Goal: Task Accomplishment & Management: Use online tool/utility

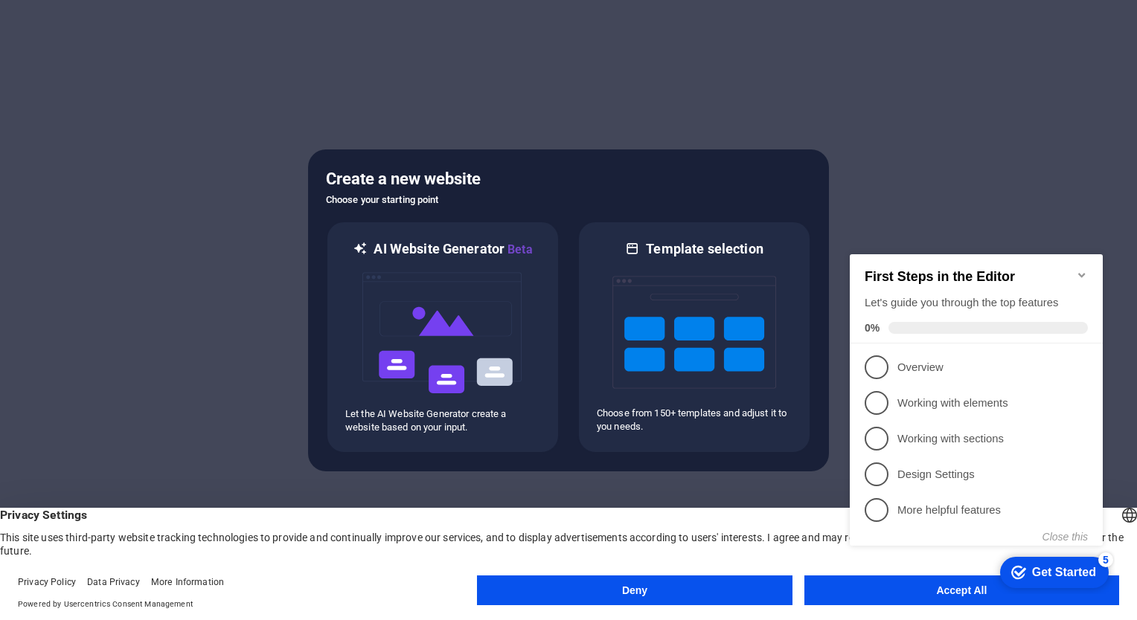
drag, startPoint x: 925, startPoint y: 590, endPoint x: 1768, endPoint y: 828, distance: 875.8
click html "checkmark Get Started 5 First Steps in the Editor Let's guide you through the t…"
click div "checkmark Get Started 5 First Steps in the Editor Let's guide you through the t…"
click at [770, 513] on span "Privacy Settings" at bounding box center [568, 515] width 1137 height 15
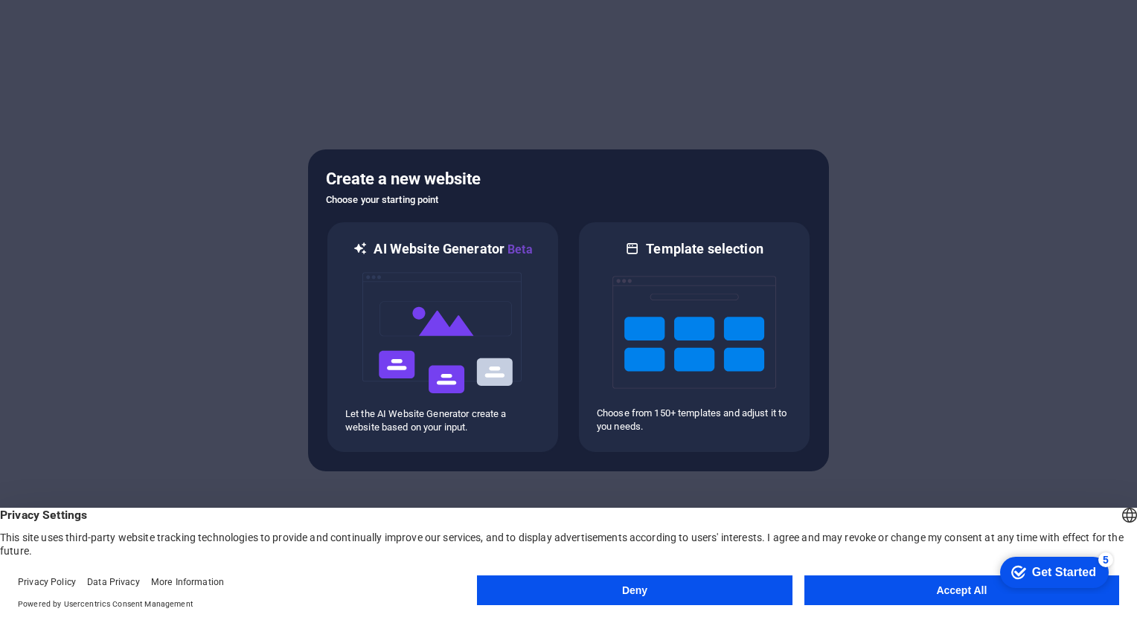
drag, startPoint x: 1086, startPoint y: 906, endPoint x: 942, endPoint y: 590, distance: 347.5
click html "checkmark Get Started 5 First Steps in the Editor Let's guide you through the t…"
click at [942, 591] on button "Accept All" at bounding box center [961, 591] width 315 height 30
click at [942, 591] on div at bounding box center [568, 310] width 1137 height 620
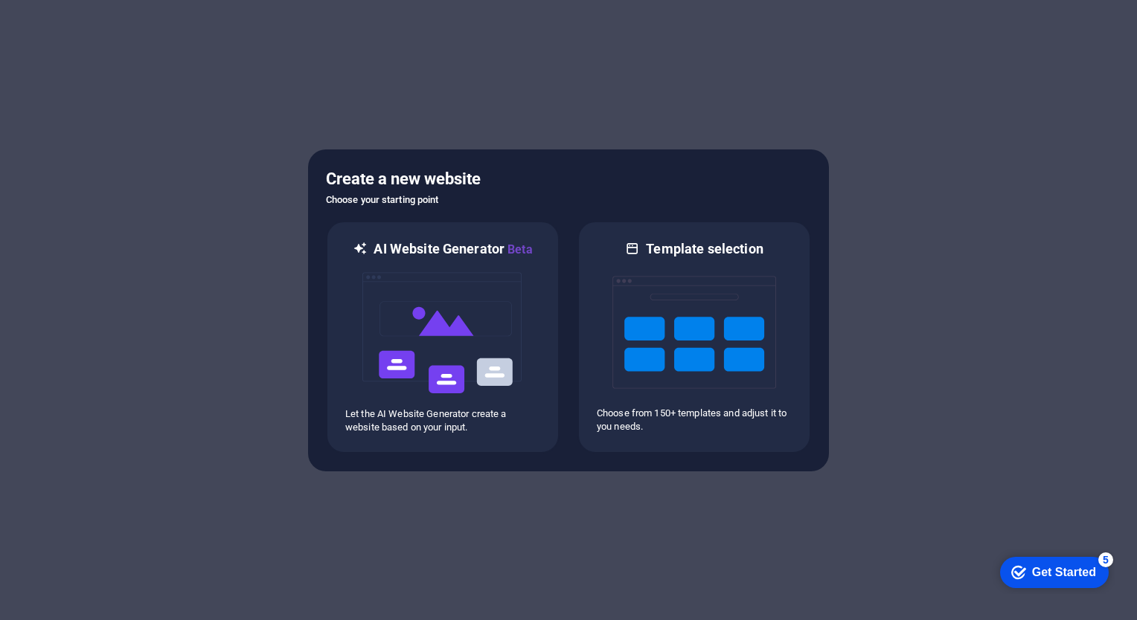
click at [1043, 580] on div "checkmark Get Started 5" at bounding box center [1054, 572] width 109 height 31
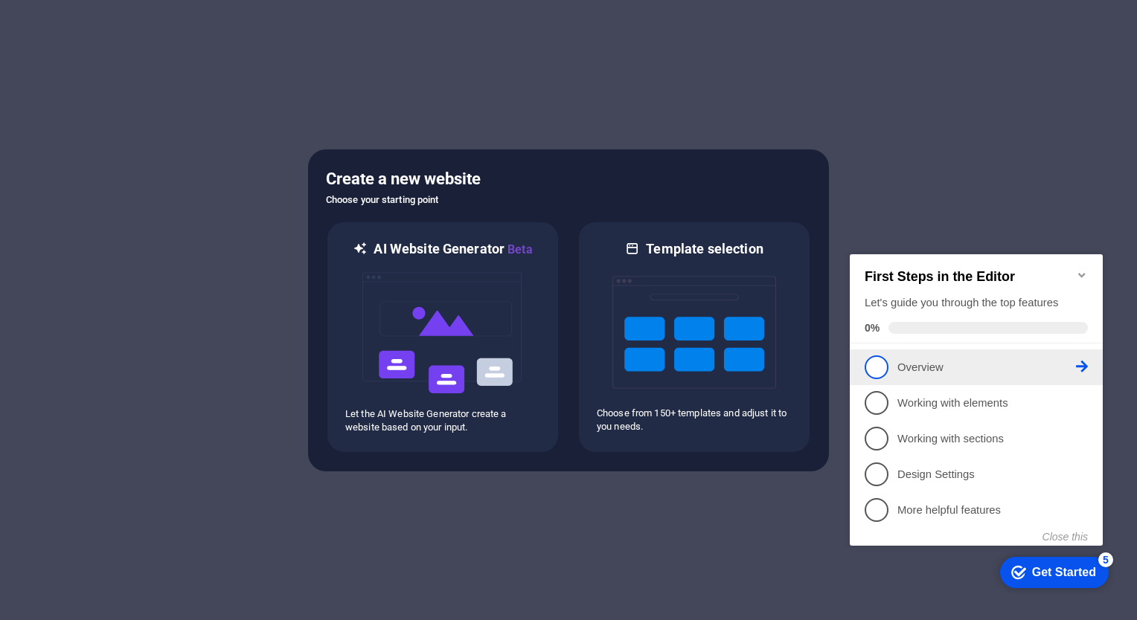
click at [887, 362] on link "1 Overview - incomplete" at bounding box center [975, 368] width 223 height 24
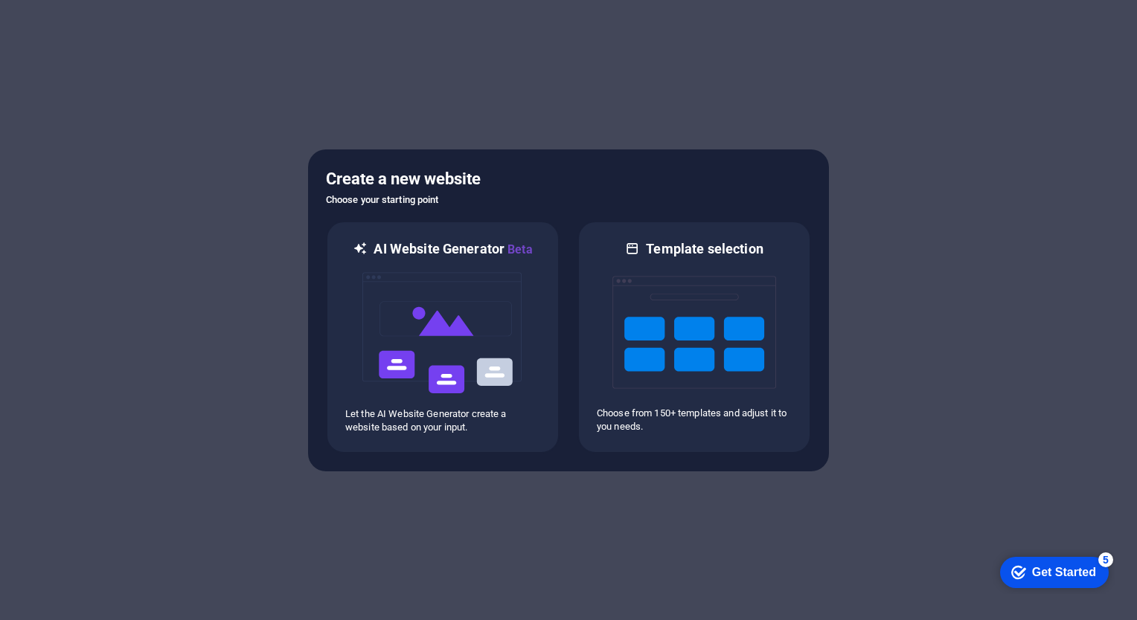
click at [1059, 574] on div "Get Started" at bounding box center [1064, 572] width 64 height 13
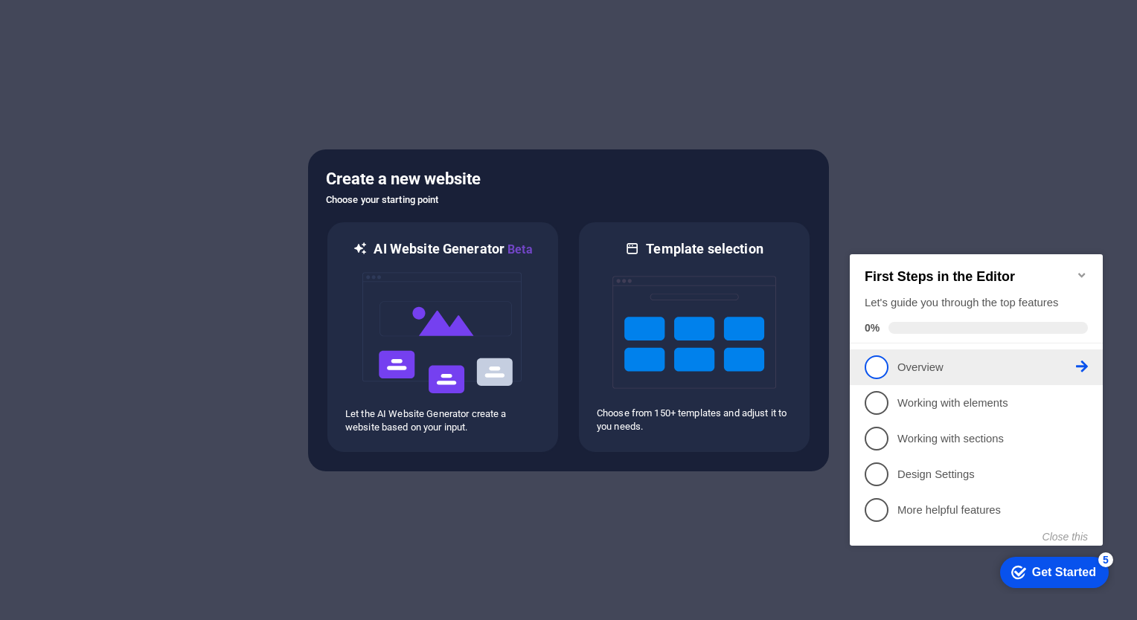
click at [1083, 367] on icon at bounding box center [1082, 367] width 12 height 12
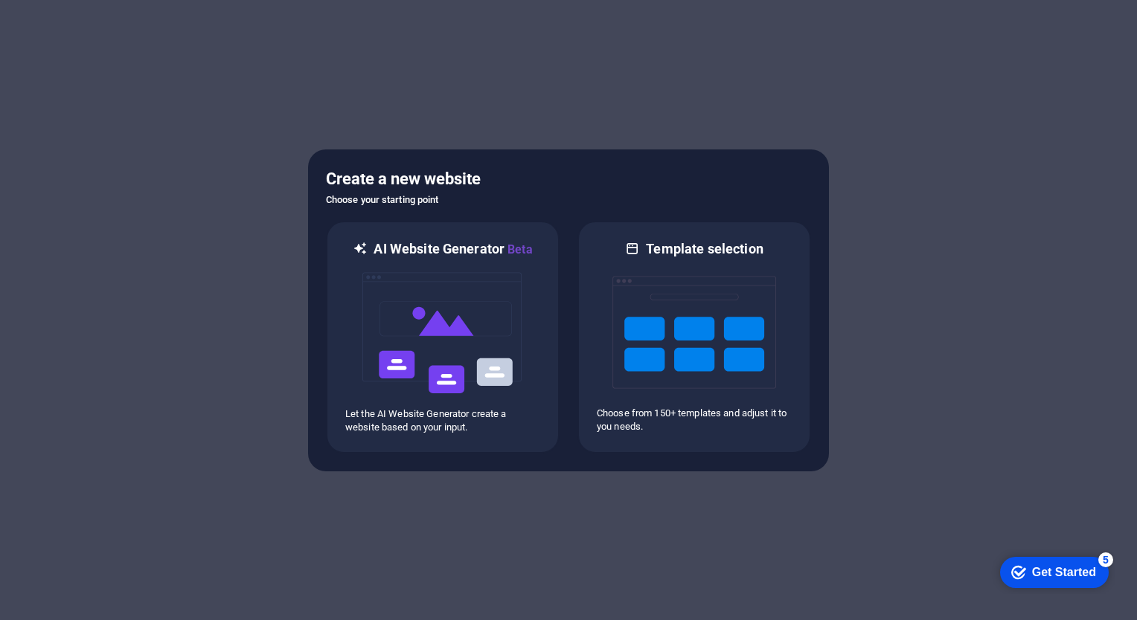
click at [1024, 579] on div "checkmark Get Started 5" at bounding box center [1053, 572] width 85 height 15
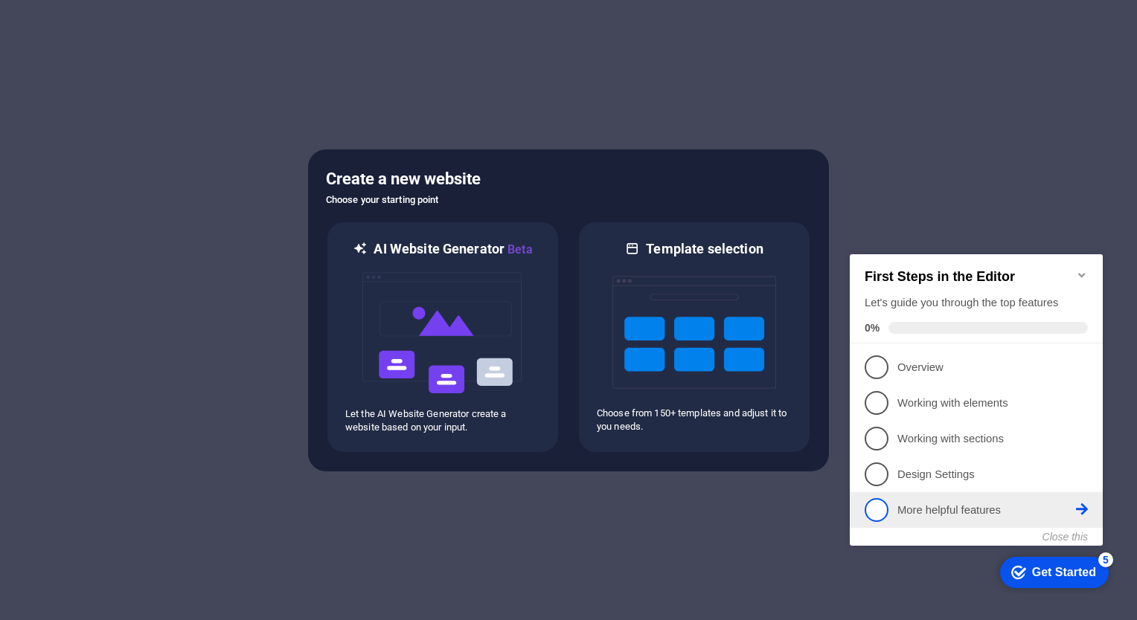
click at [923, 524] on li "5 More helpful features - incomplete" at bounding box center [976, 510] width 253 height 36
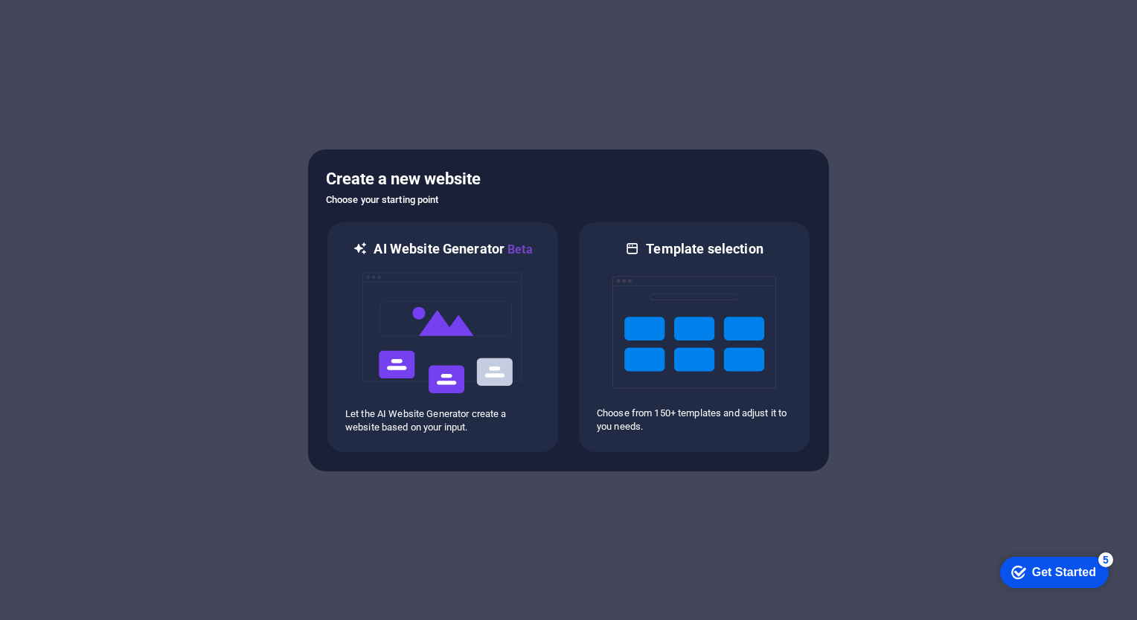
click at [1041, 574] on div "Get Started" at bounding box center [1064, 572] width 64 height 13
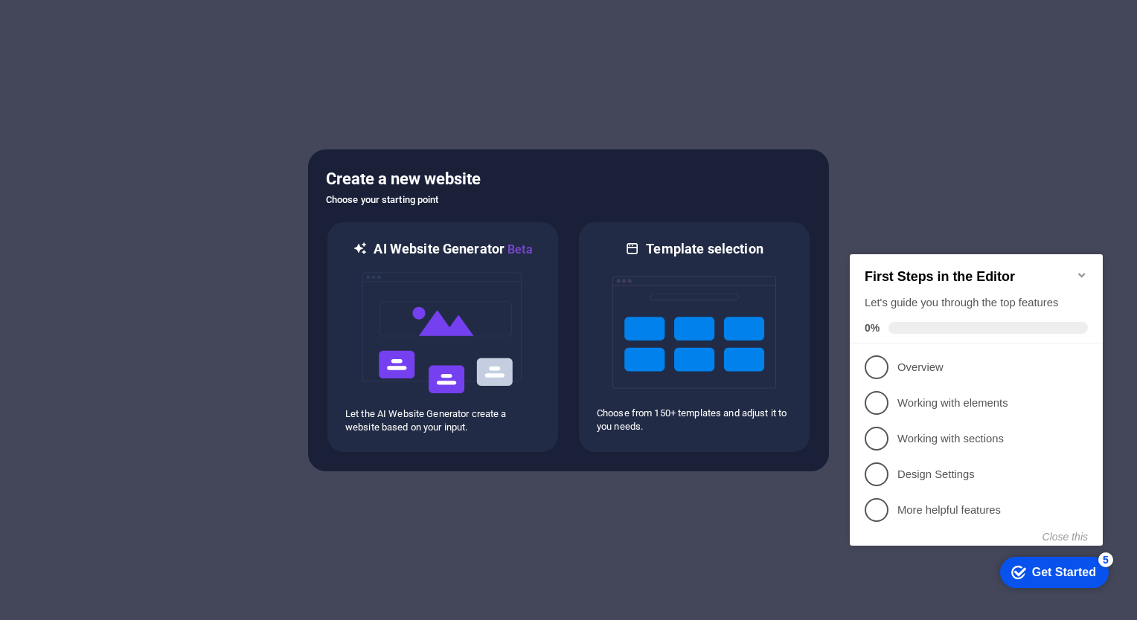
click at [1034, 572] on div "Get Started" at bounding box center [1064, 572] width 64 height 13
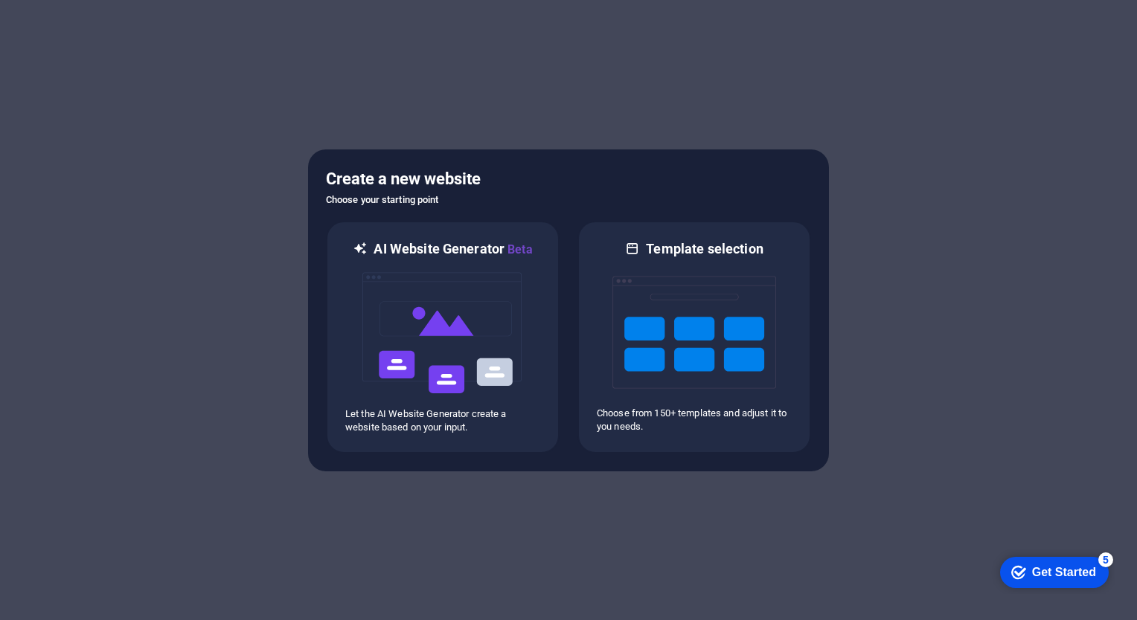
drag, startPoint x: 1161, startPoint y: 891, endPoint x: 1159, endPoint y: 797, distance: 93.8
click at [1026, 579] on icon "Get Started 5 items remaining, 0% complete" at bounding box center [1018, 572] width 15 height 13
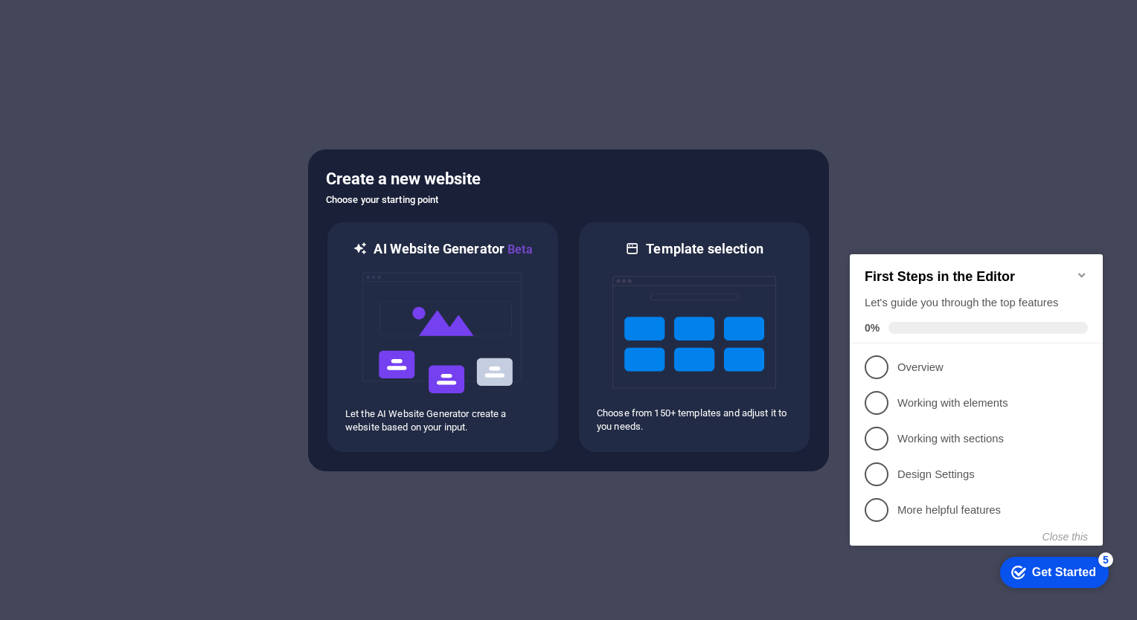
click at [1015, 575] on icon "Get Started 5 items remaining, 0% complete" at bounding box center [1018, 572] width 15 height 13
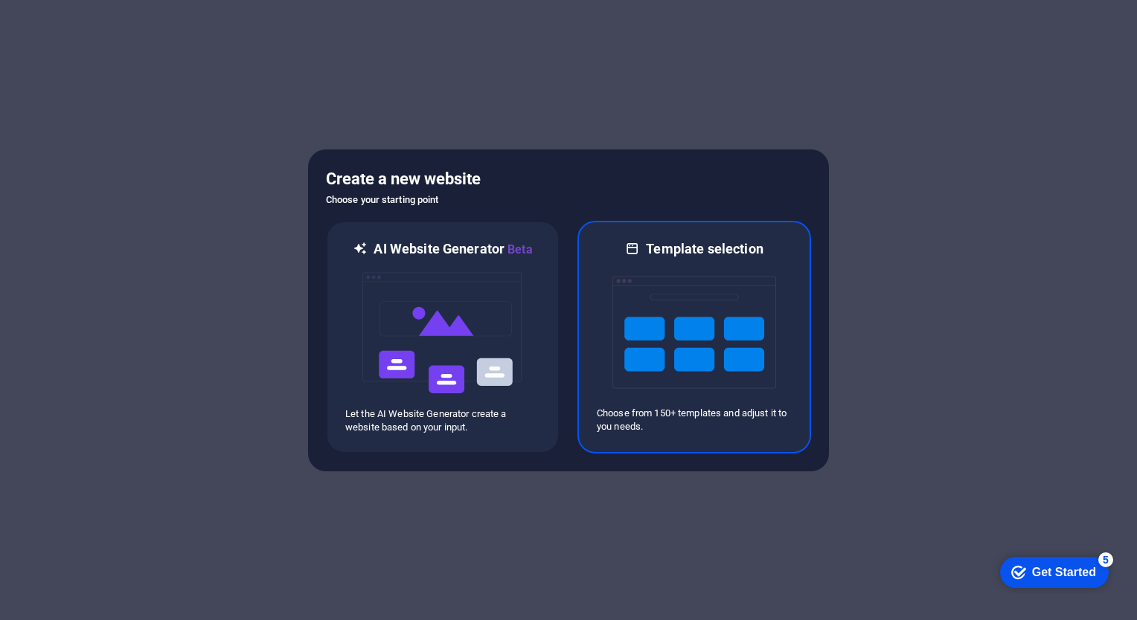
click at [675, 379] on img at bounding box center [694, 332] width 164 height 149
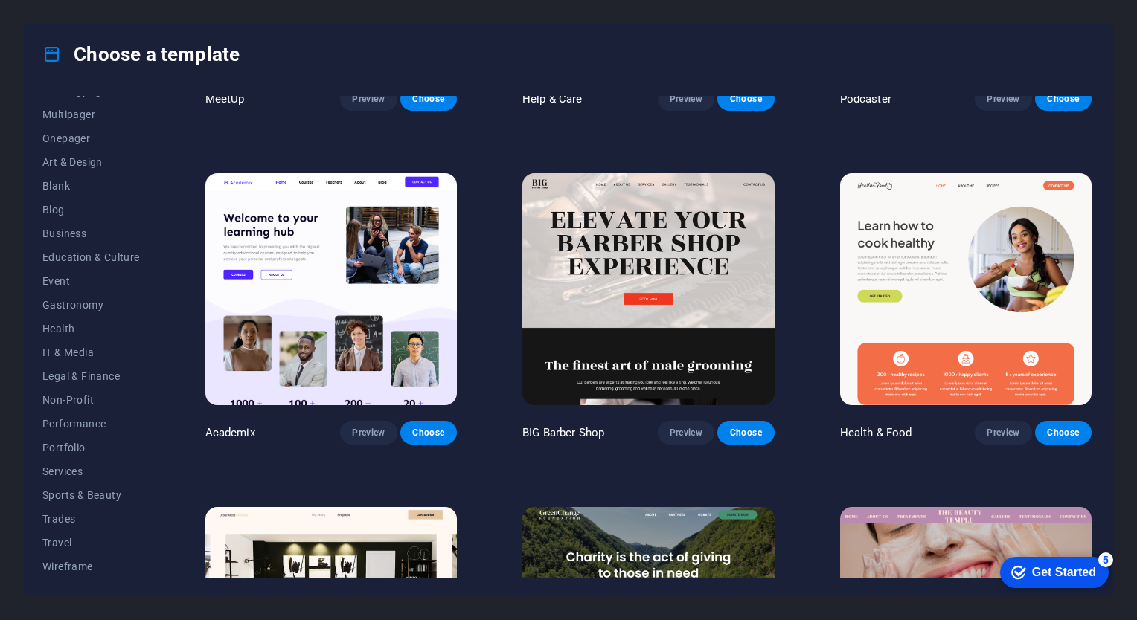
scroll to position [1410, 0]
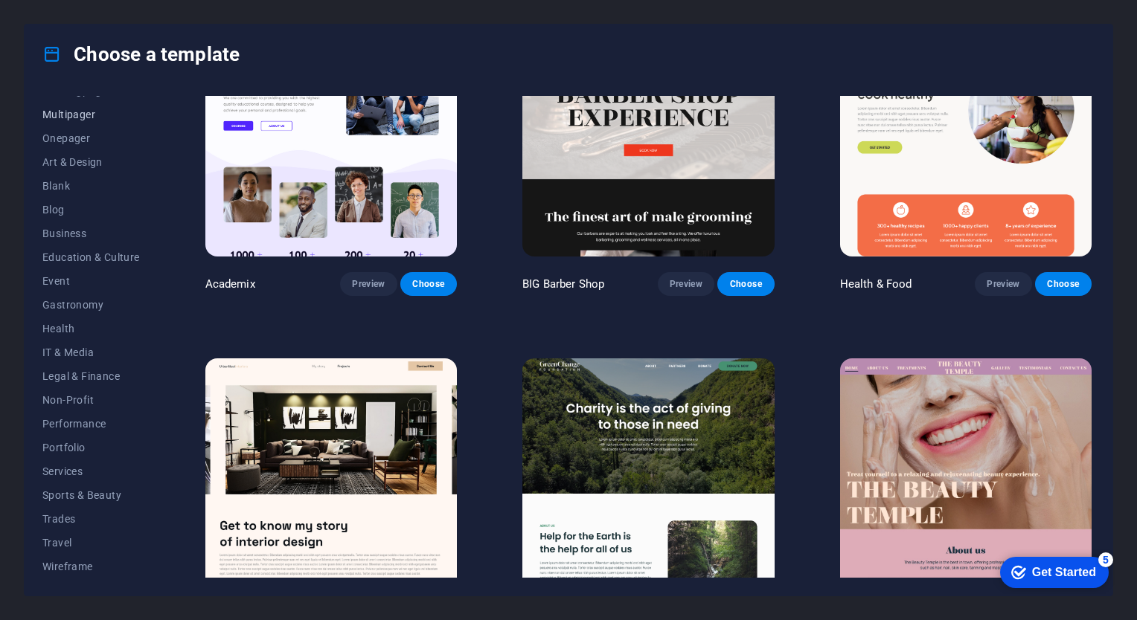
click at [131, 121] on button "Multipager" at bounding box center [90, 115] width 97 height 24
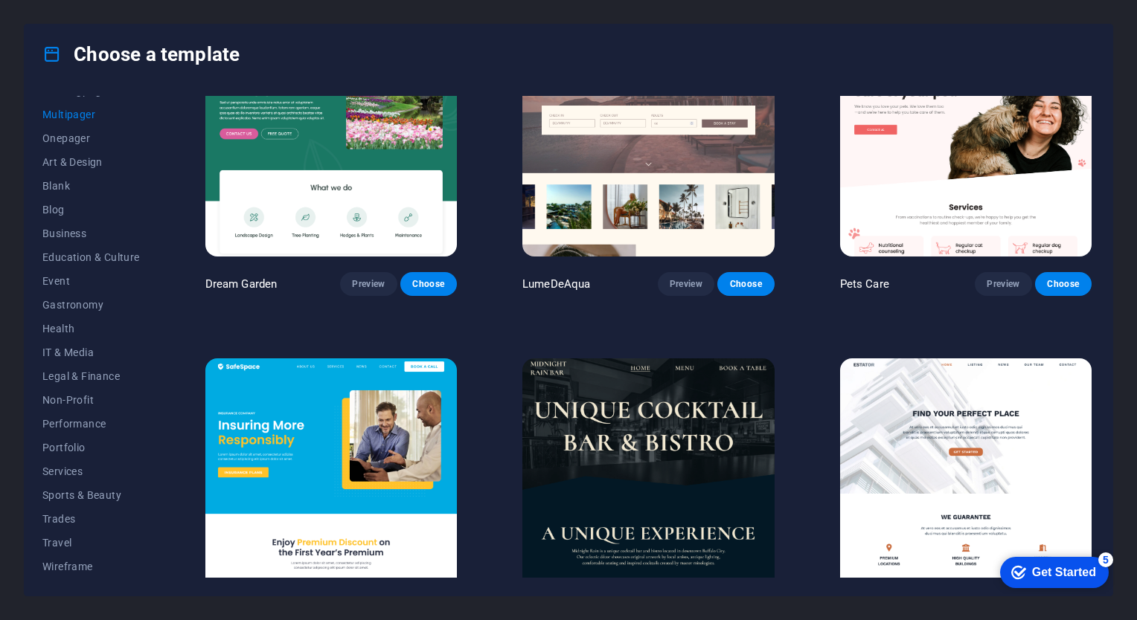
scroll to position [744, 0]
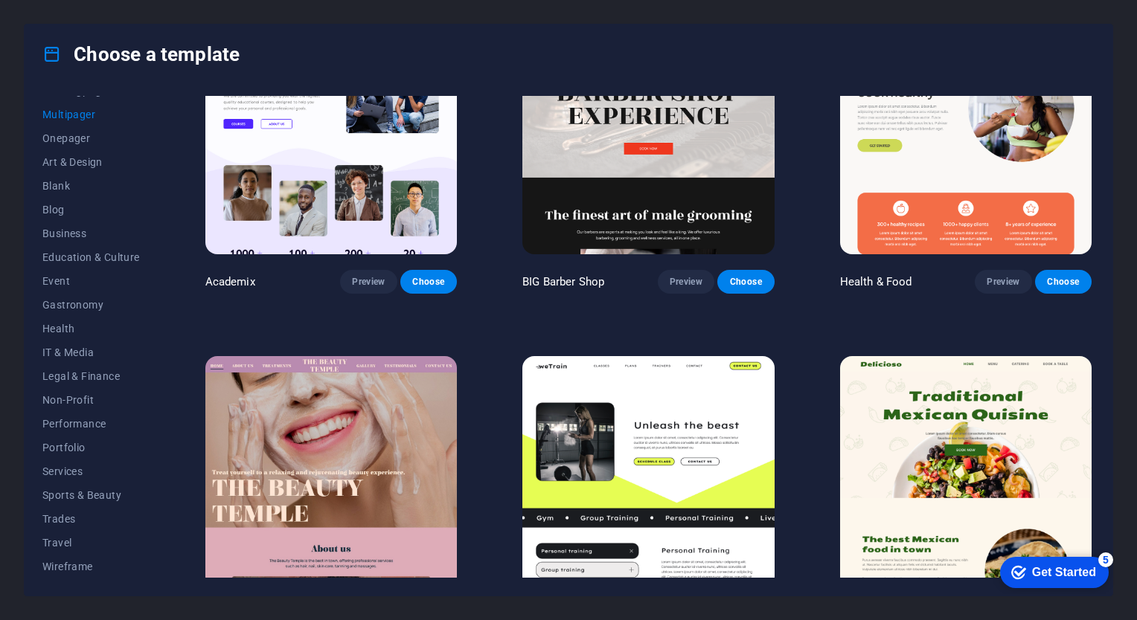
drag, startPoint x: 155, startPoint y: 220, endPoint x: 170, endPoint y: 156, distance: 65.7
click at [170, 156] on div "All Templates My Templates New Trending Landingpage Multipager Onepager Art & D…" at bounding box center [569, 340] width 1088 height 512
click at [86, 111] on span "Multipager" at bounding box center [90, 115] width 97 height 12
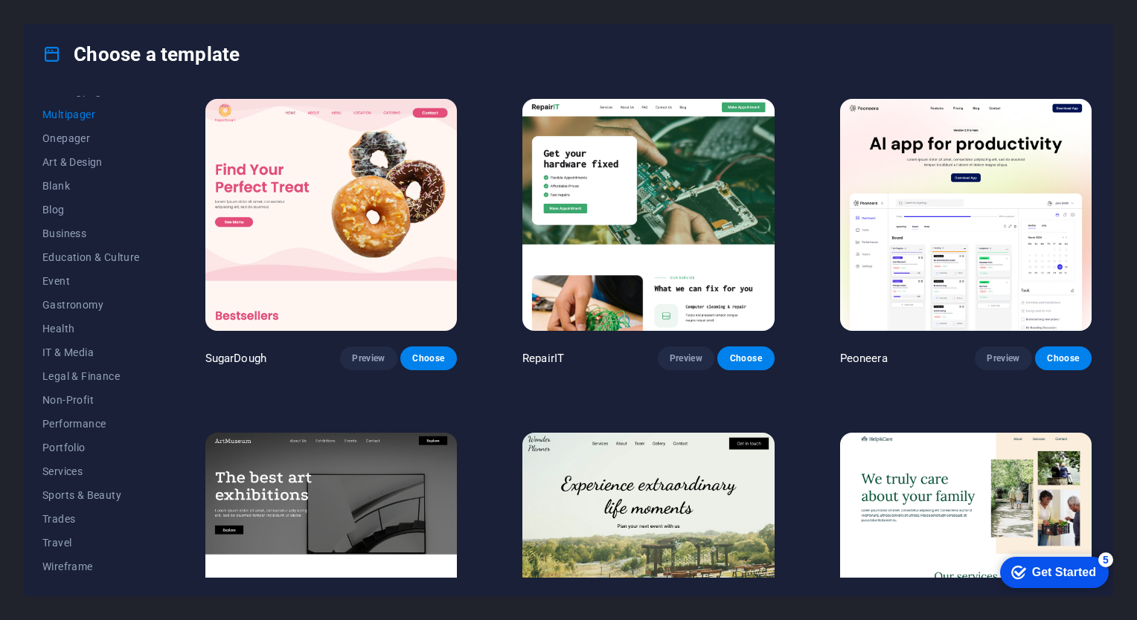
scroll to position [0, 0]
click at [333, 216] on img at bounding box center [330, 215] width 251 height 232
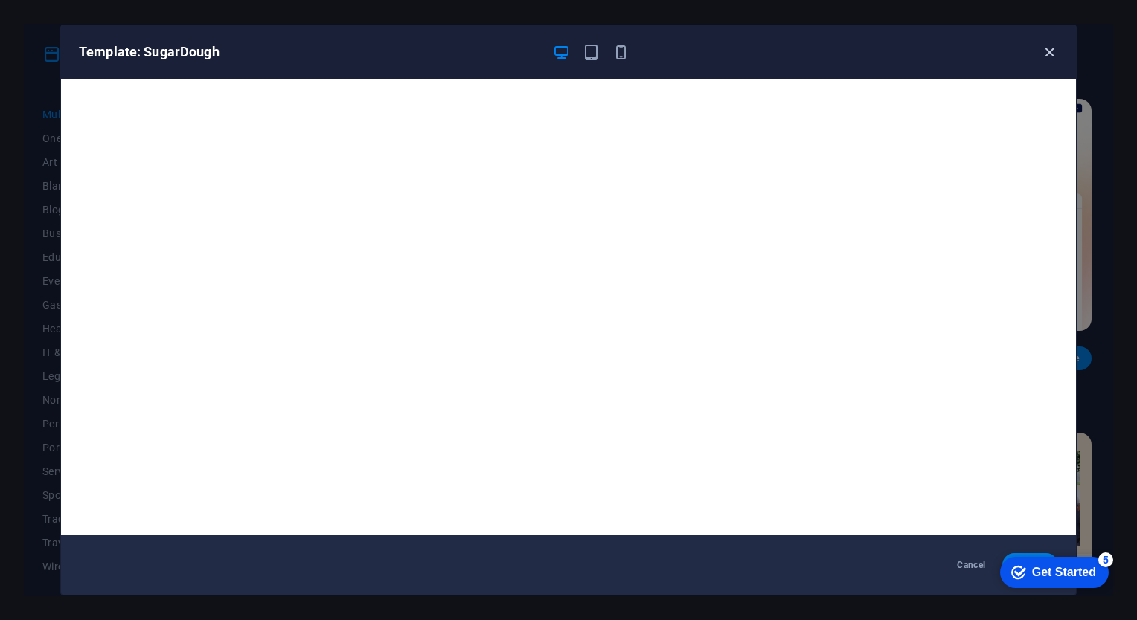
click at [1045, 53] on icon "button" at bounding box center [1049, 52] width 17 height 17
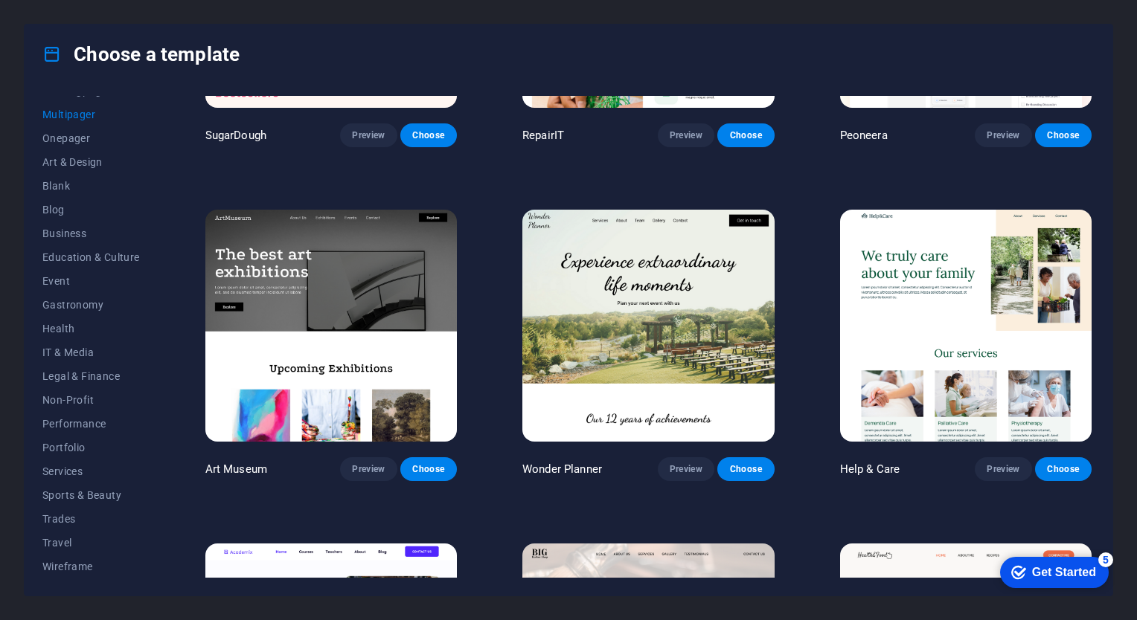
scroll to position [298, 0]
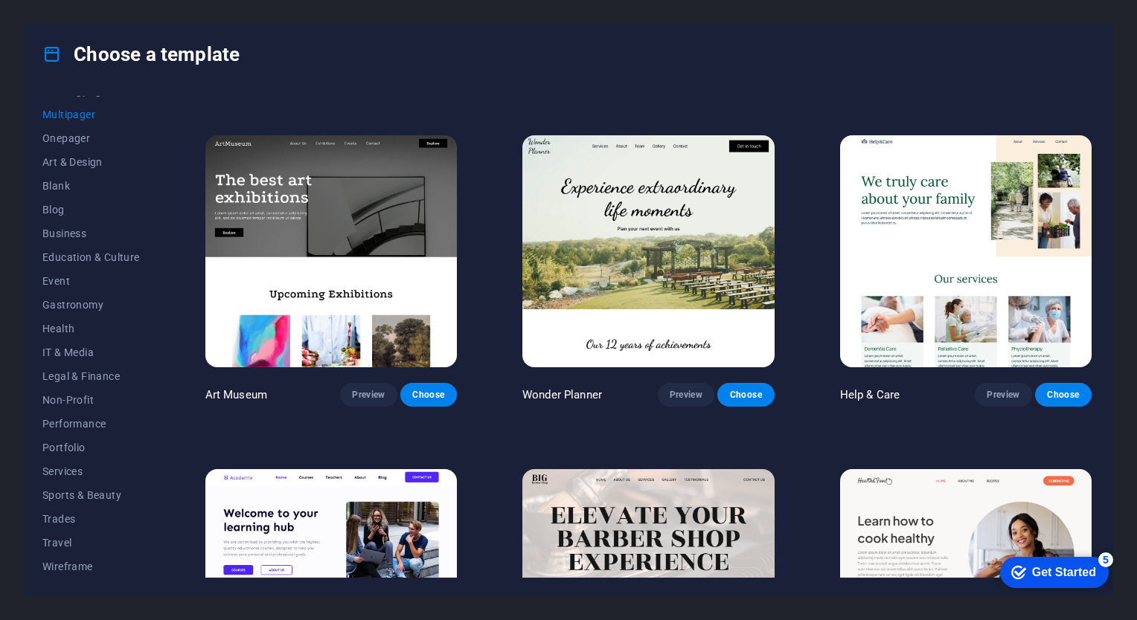
click at [653, 245] on img at bounding box center [647, 251] width 251 height 232
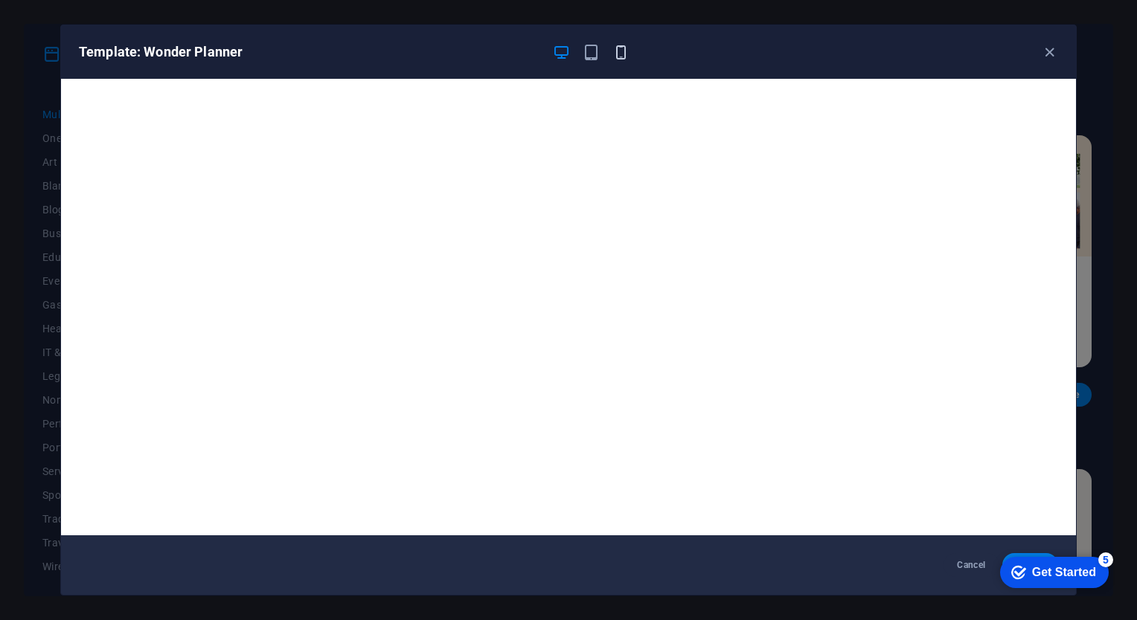
click at [617, 49] on icon "button" at bounding box center [620, 52] width 17 height 17
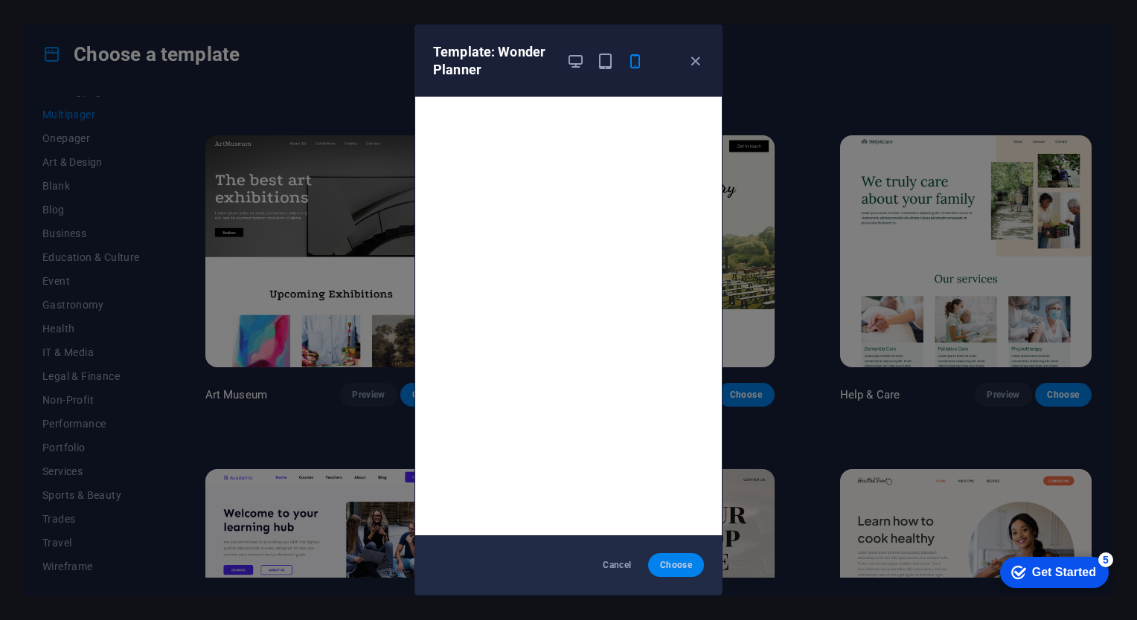
click at [677, 570] on span "Choose" at bounding box center [676, 565] width 32 height 12
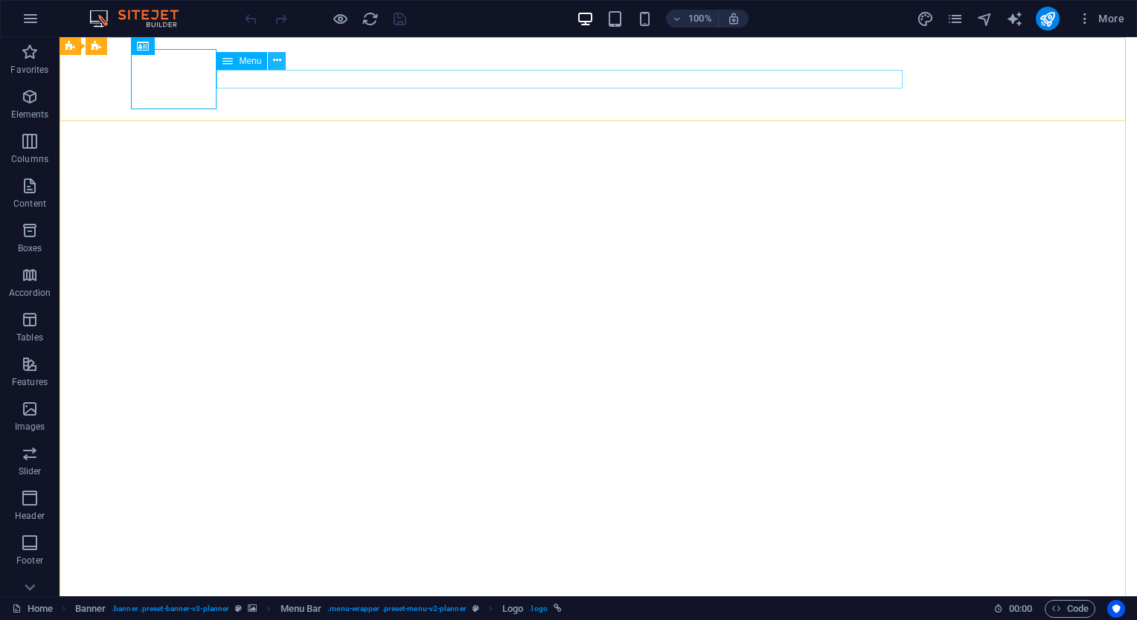
click at [281, 58] on button at bounding box center [277, 61] width 18 height 18
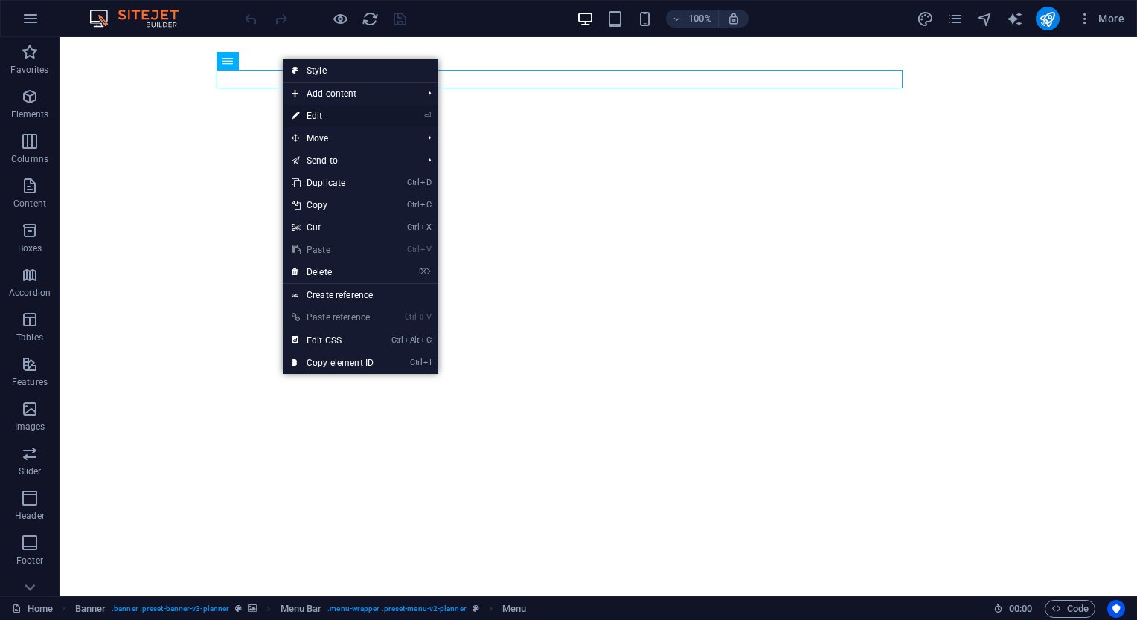
click at [310, 110] on link "⏎ Edit" at bounding box center [333, 116] width 100 height 22
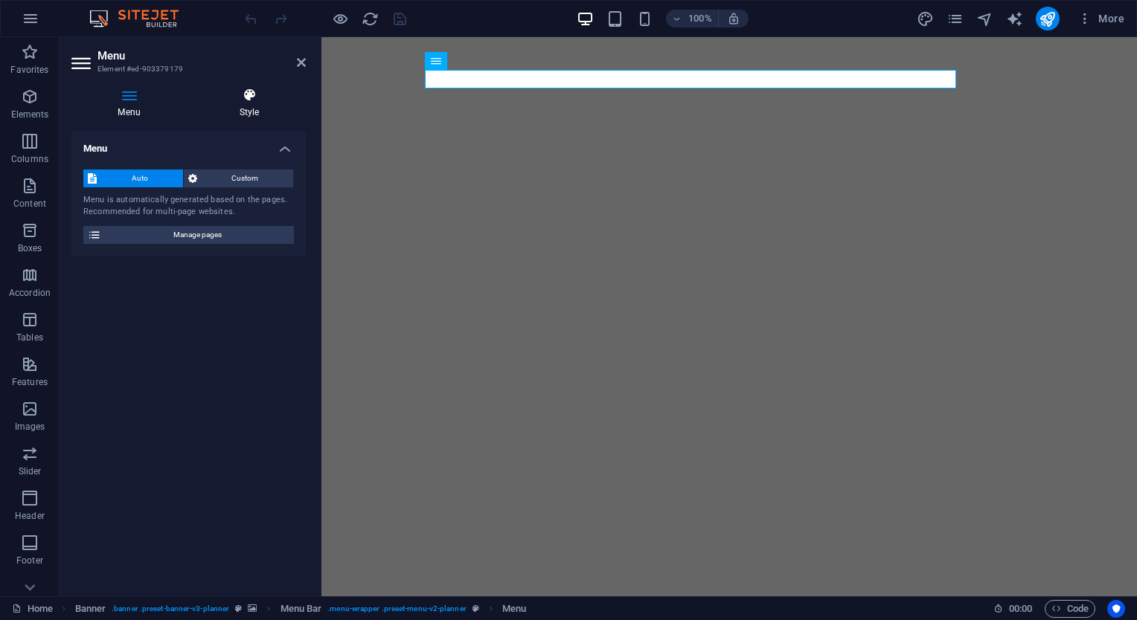
click at [257, 106] on h4 "Style" at bounding box center [249, 103] width 113 height 31
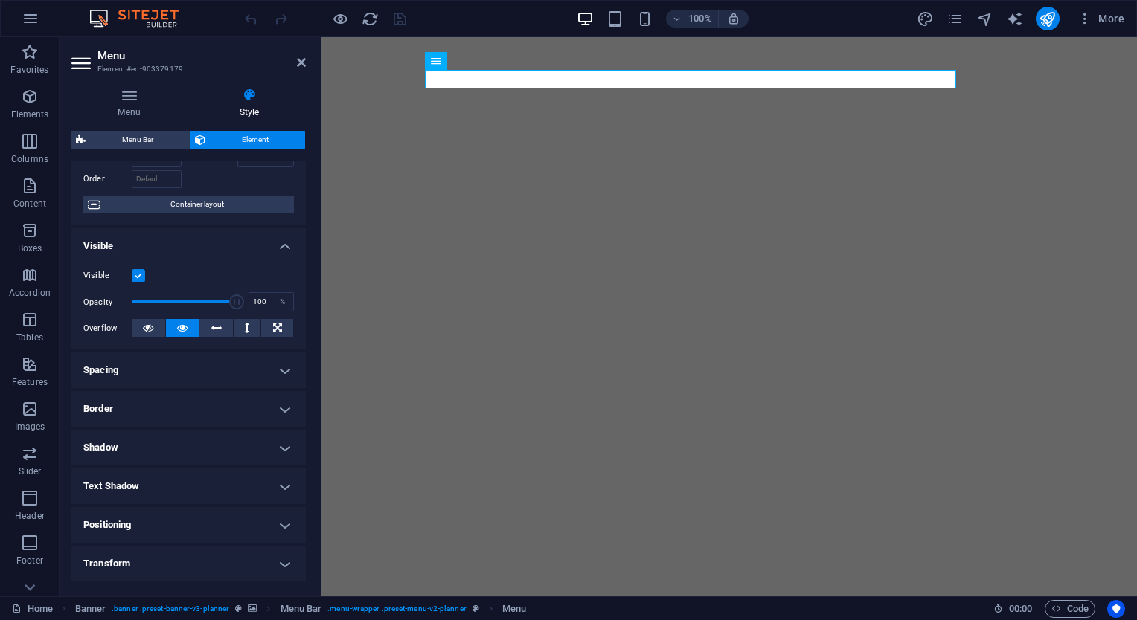
scroll to position [205, 0]
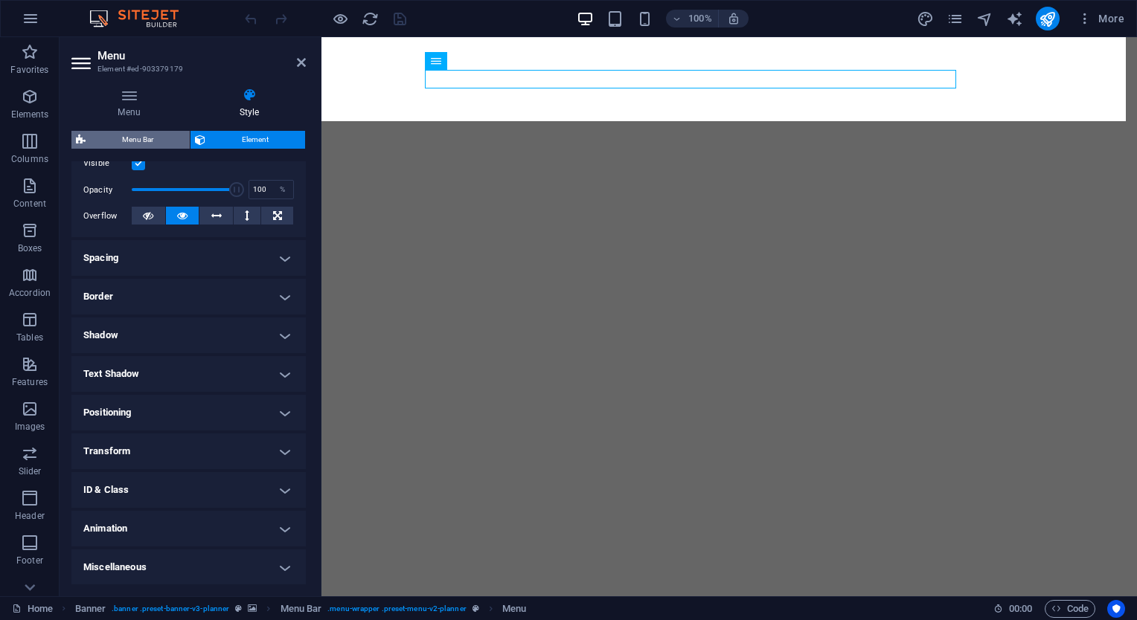
click at [149, 144] on span "Menu Bar" at bounding box center [137, 140] width 95 height 18
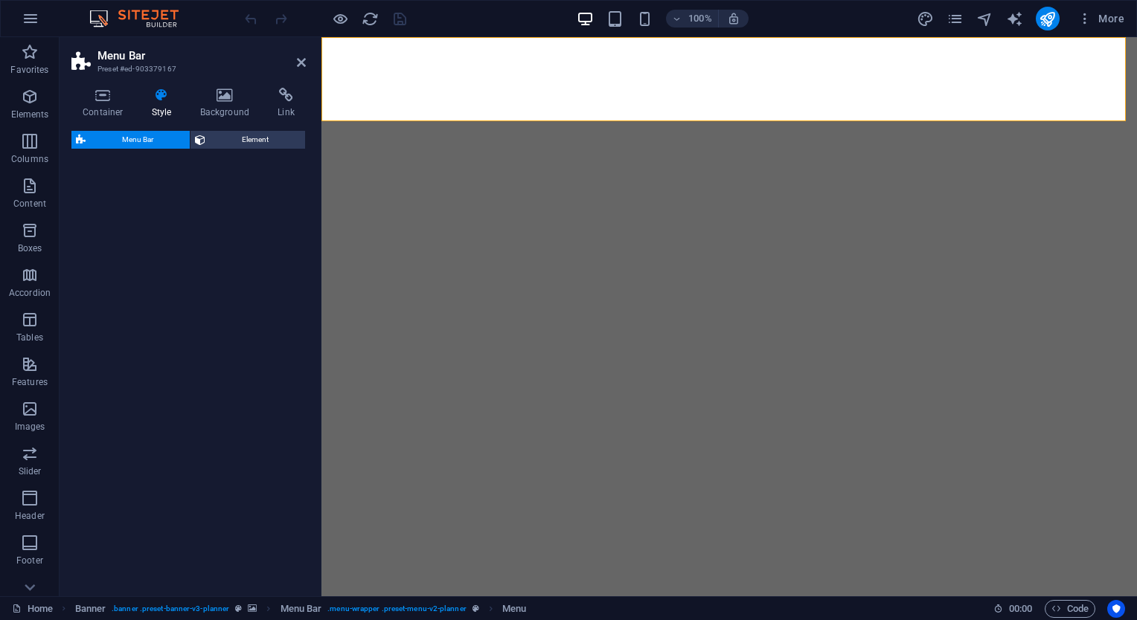
select select "rem"
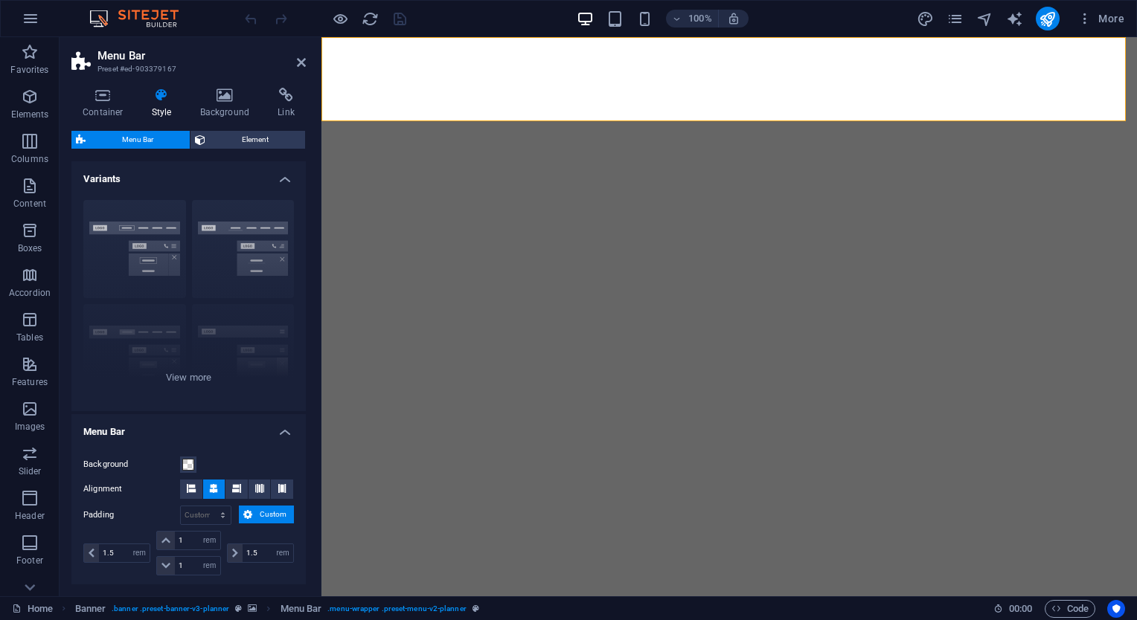
click at [79, 141] on icon at bounding box center [81, 140] width 10 height 18
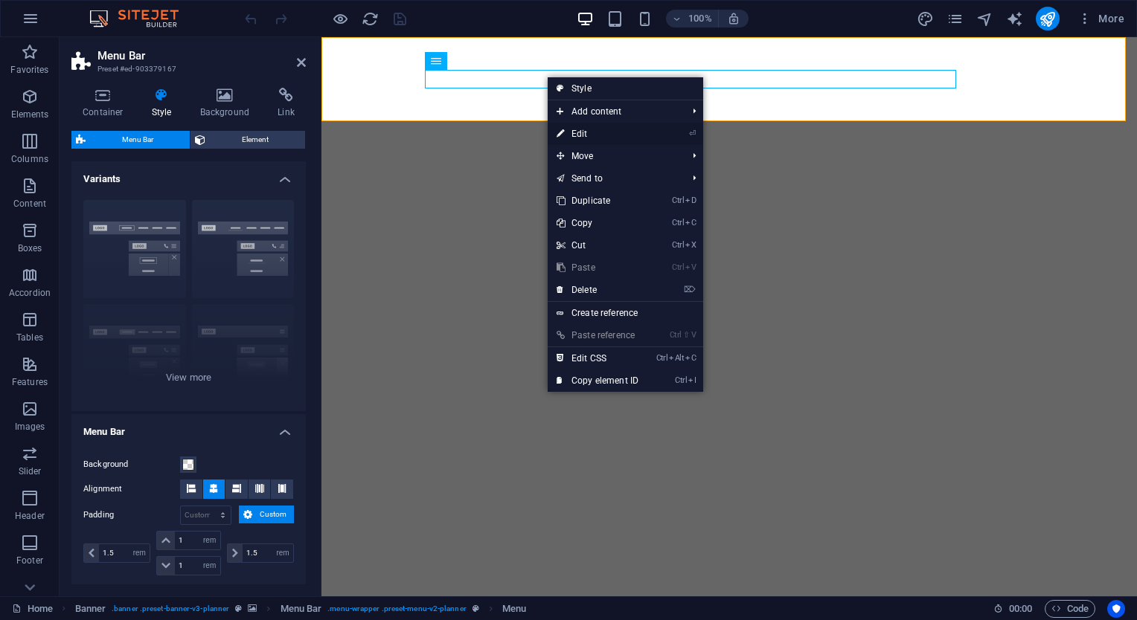
click at [574, 132] on link "⏎ Edit" at bounding box center [598, 134] width 100 height 22
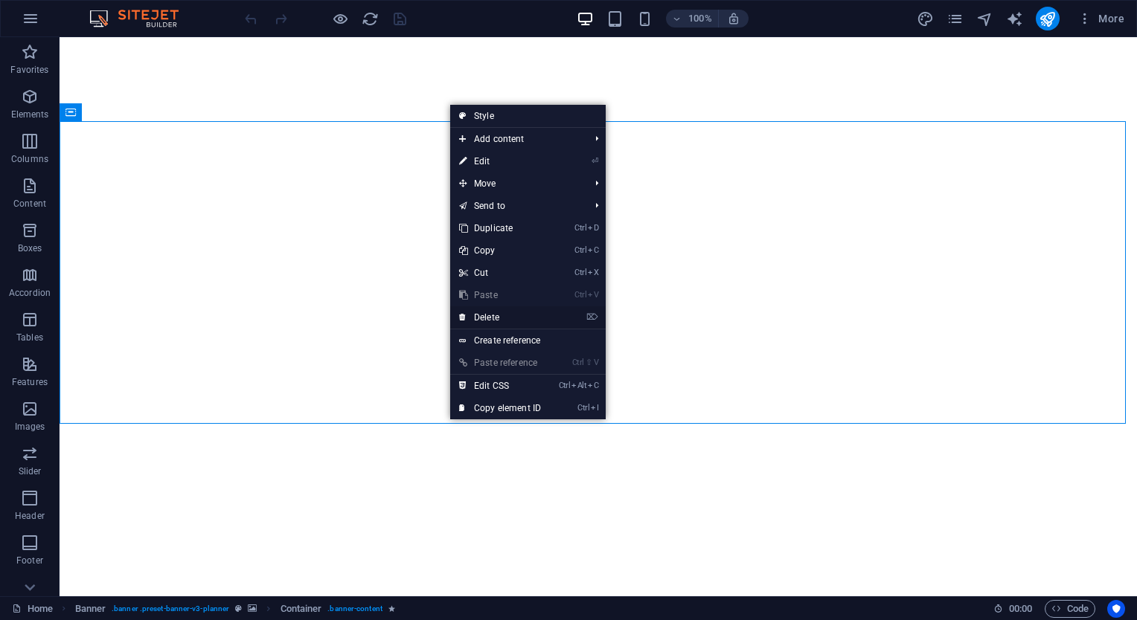
click at [501, 311] on link "⌦ Delete" at bounding box center [500, 317] width 100 height 22
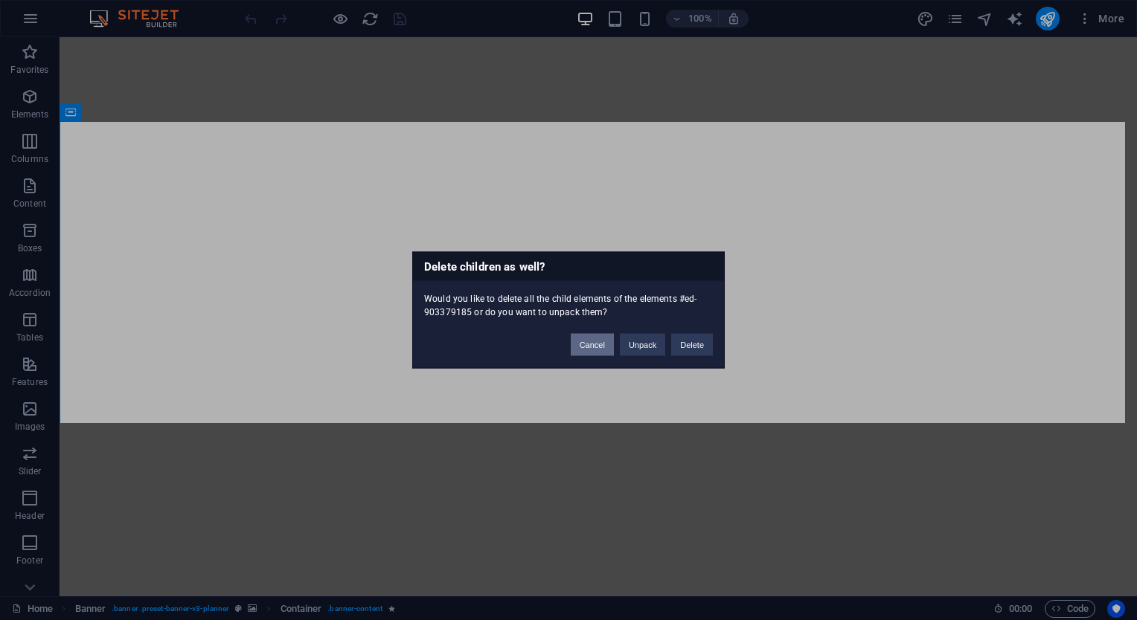
click at [593, 347] on button "Cancel" at bounding box center [592, 345] width 43 height 22
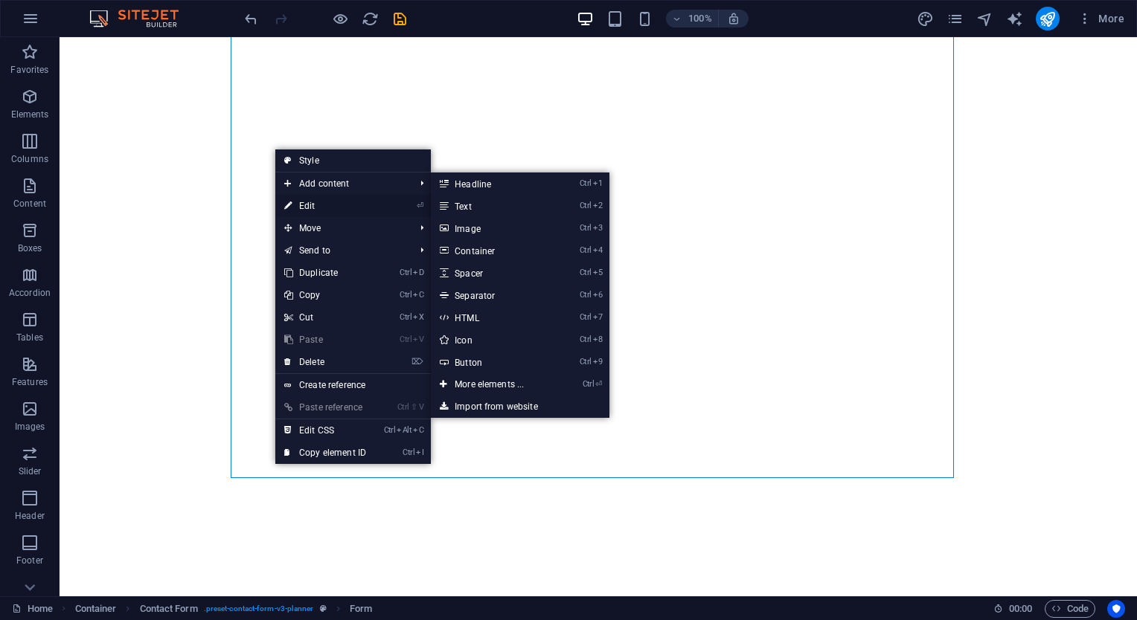
click at [304, 207] on link "⏎ Edit" at bounding box center [325, 206] width 100 height 22
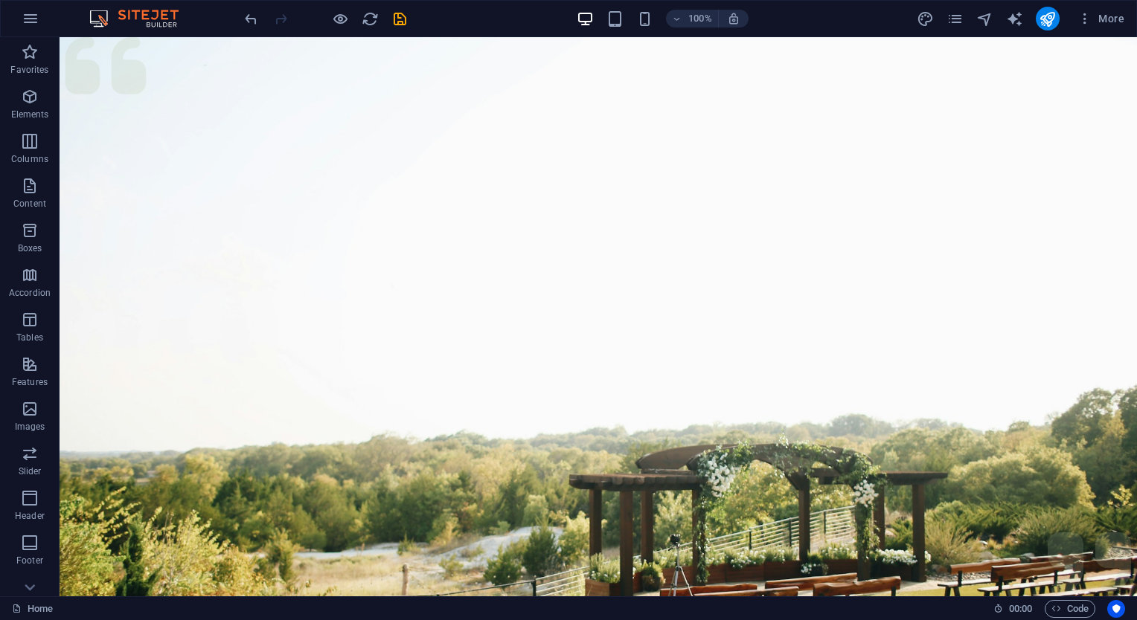
scroll to position [0, 0]
click at [598, 45] on div "+" at bounding box center [597, 44] width 29 height 13
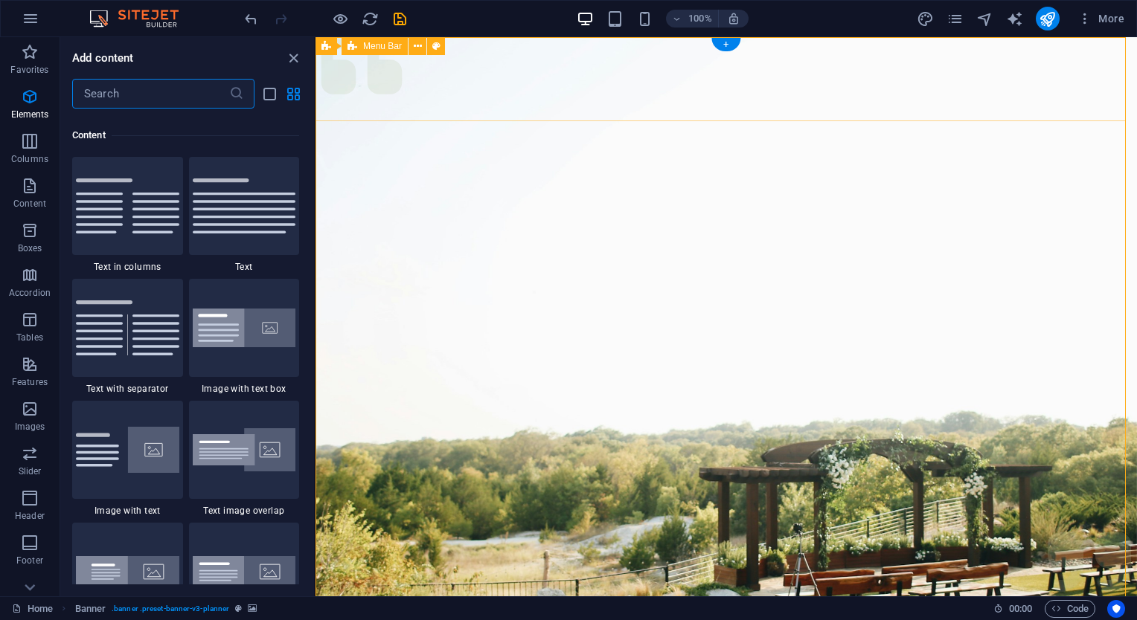
scroll to position [2603, 0]
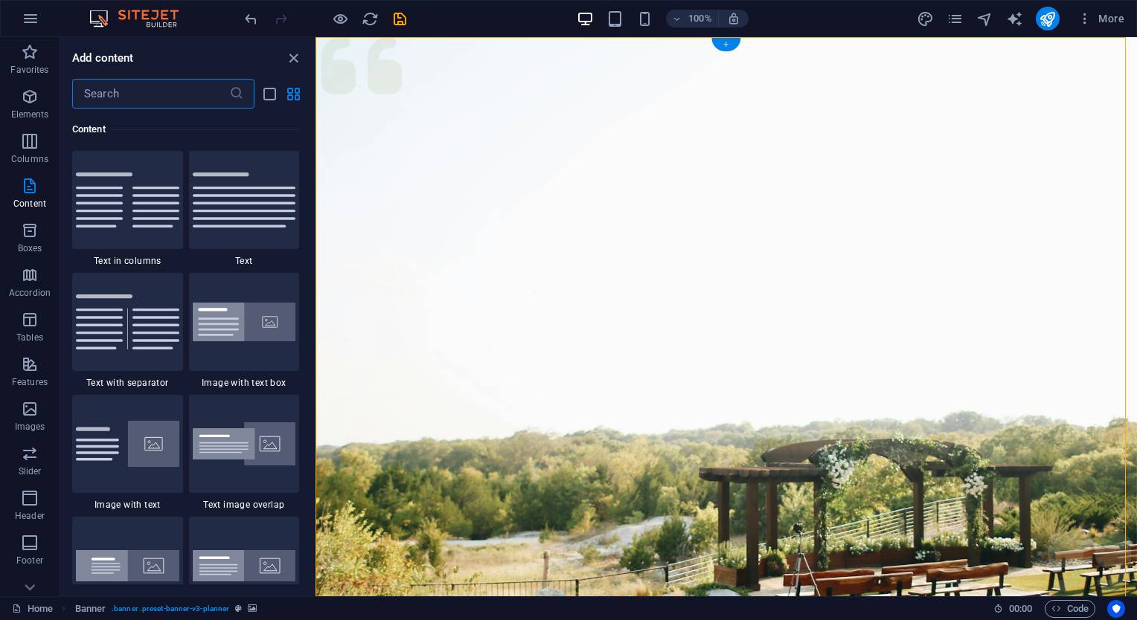
click at [723, 44] on div "+" at bounding box center [725, 44] width 29 height 13
click at [720, 49] on div "+" at bounding box center [725, 44] width 29 height 13
click at [297, 56] on icon "close panel" at bounding box center [293, 58] width 17 height 17
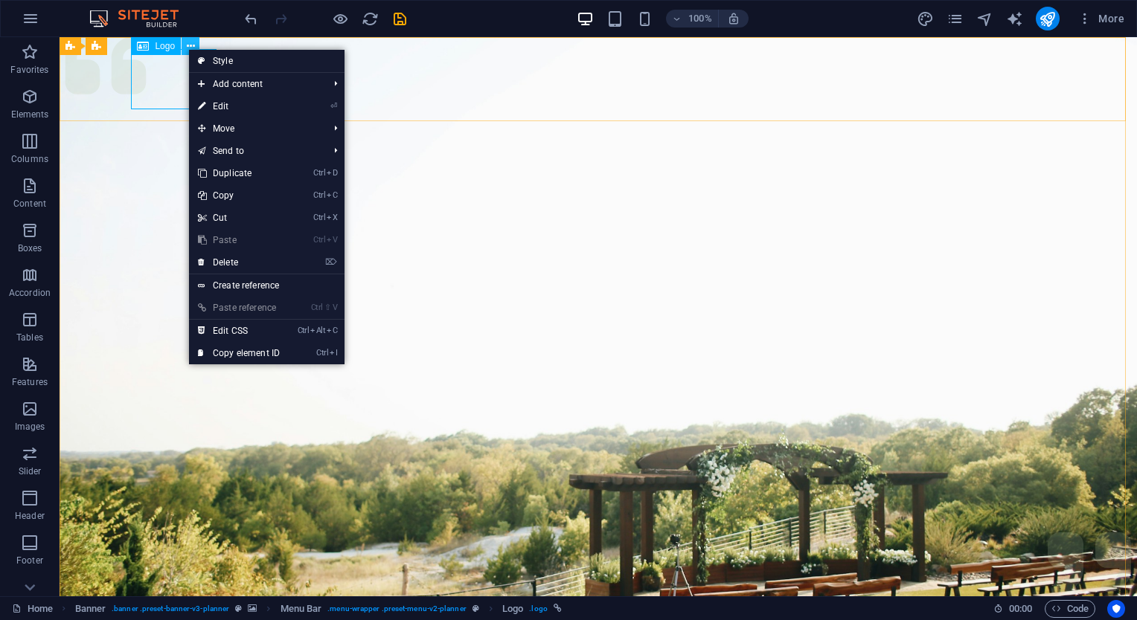
click at [187, 48] on icon at bounding box center [191, 47] width 8 height 16
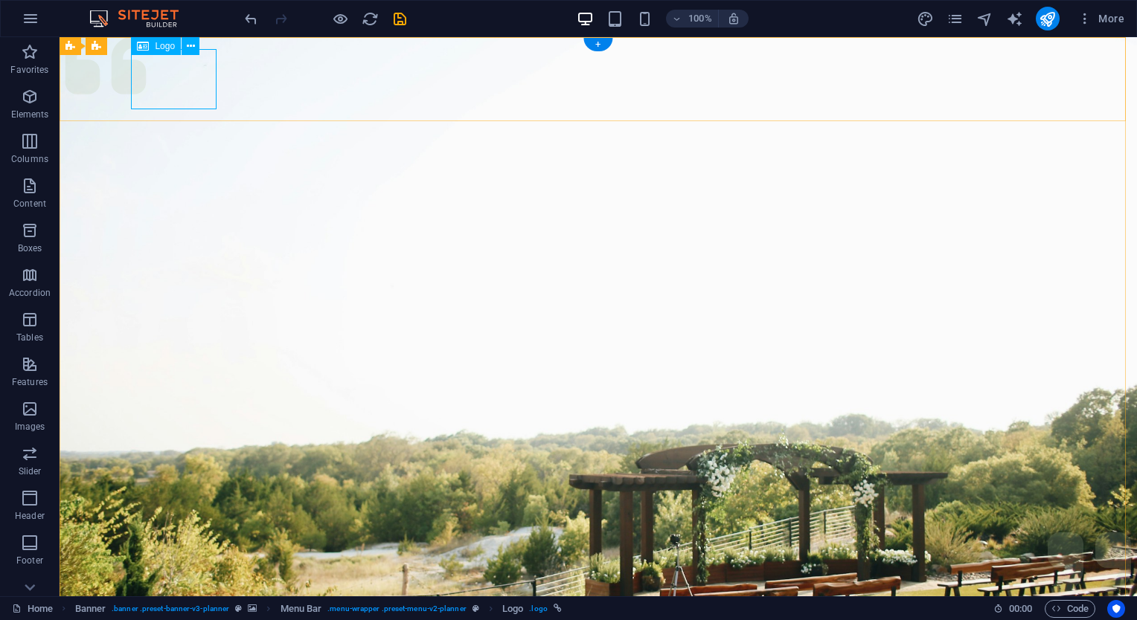
select select "px"
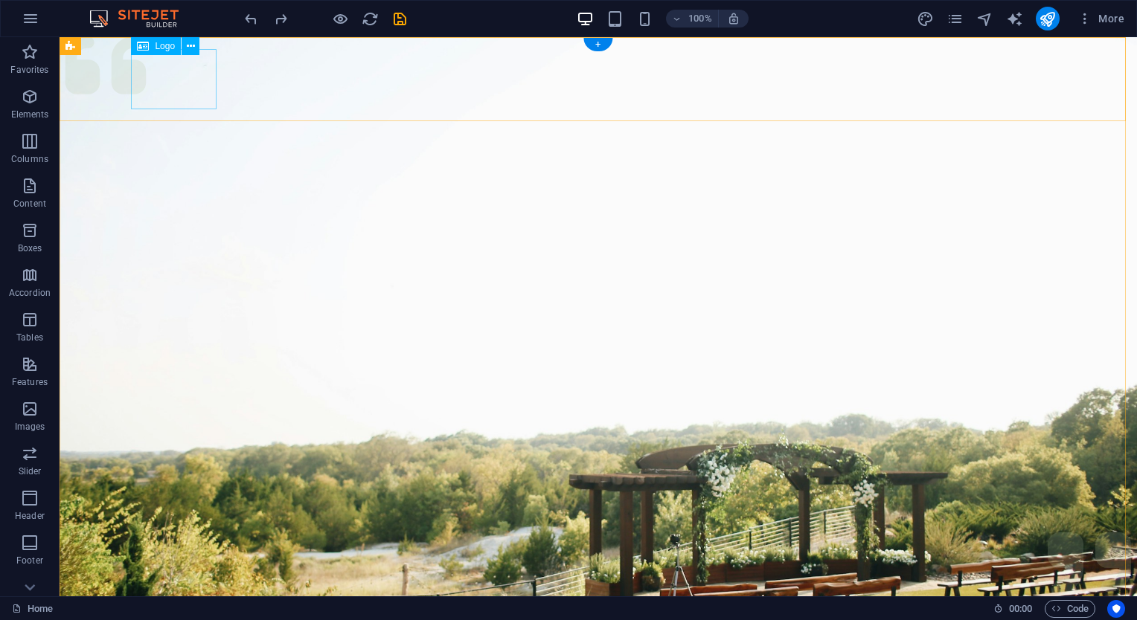
select select "px"
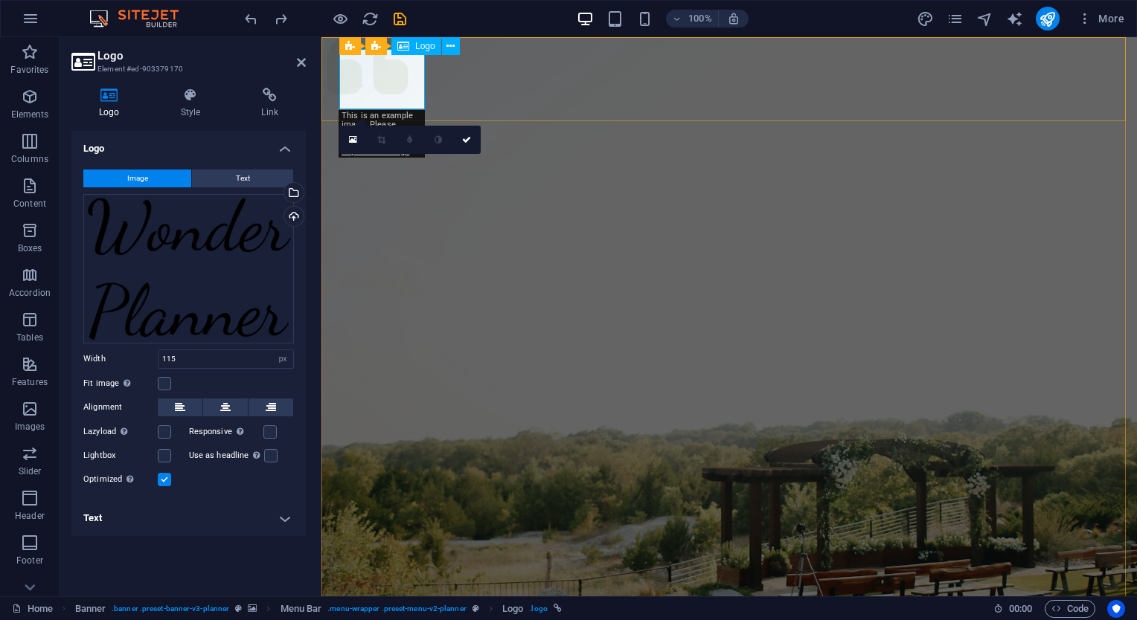
click at [424, 41] on icon at bounding box center [424, 47] width 8 height 16
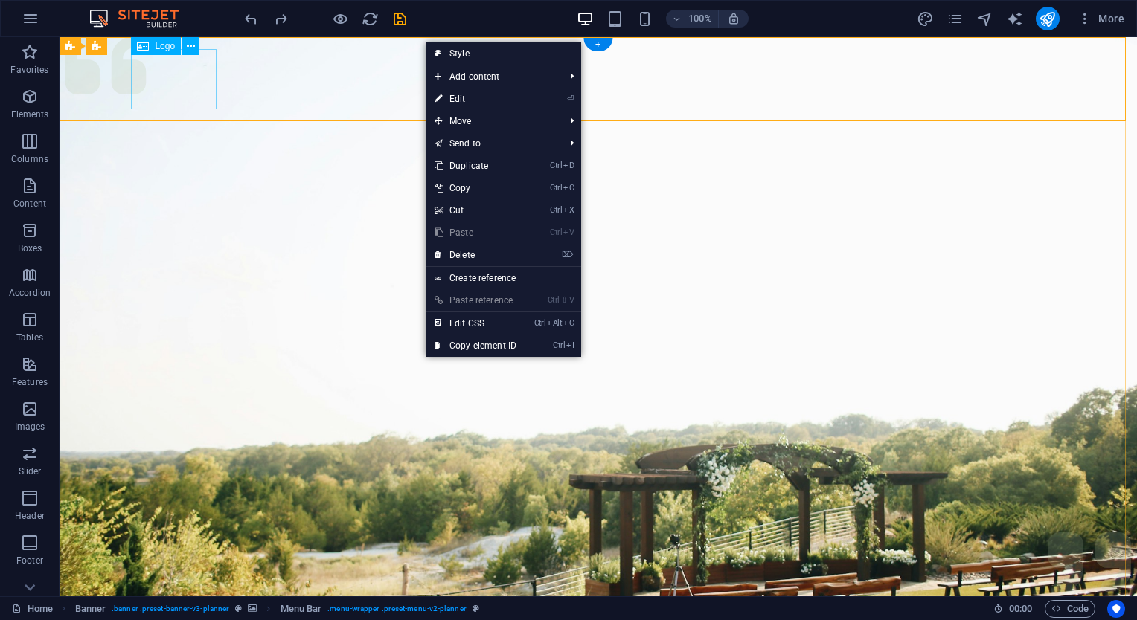
select select "px"
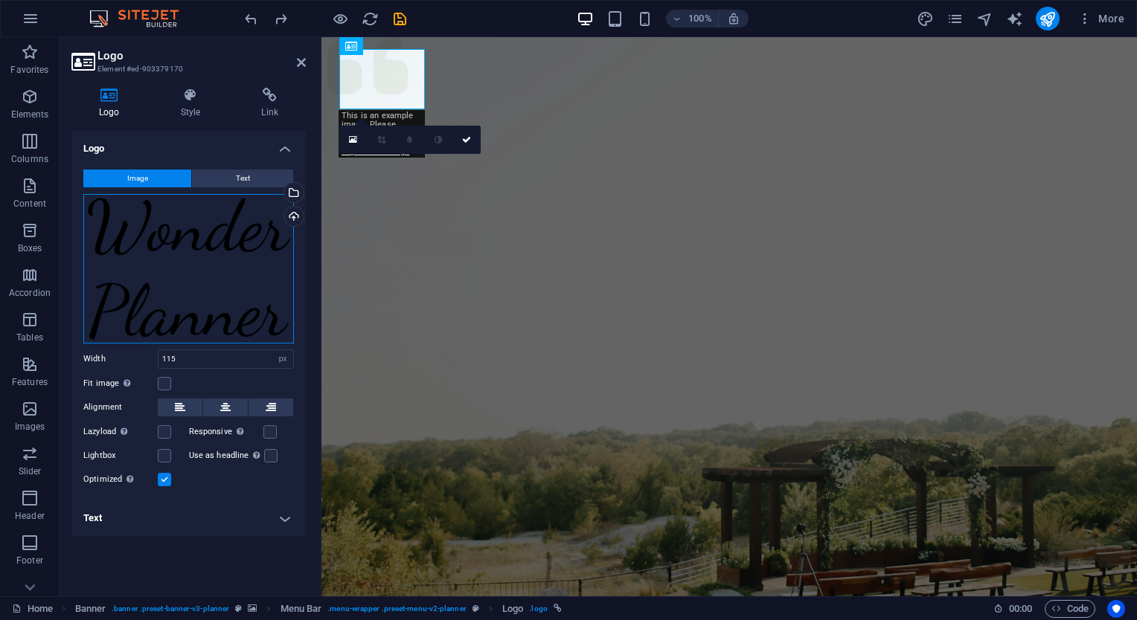
click at [263, 299] on div "Drag files here, click to choose files or select files from Files or our free s…" at bounding box center [188, 269] width 211 height 150
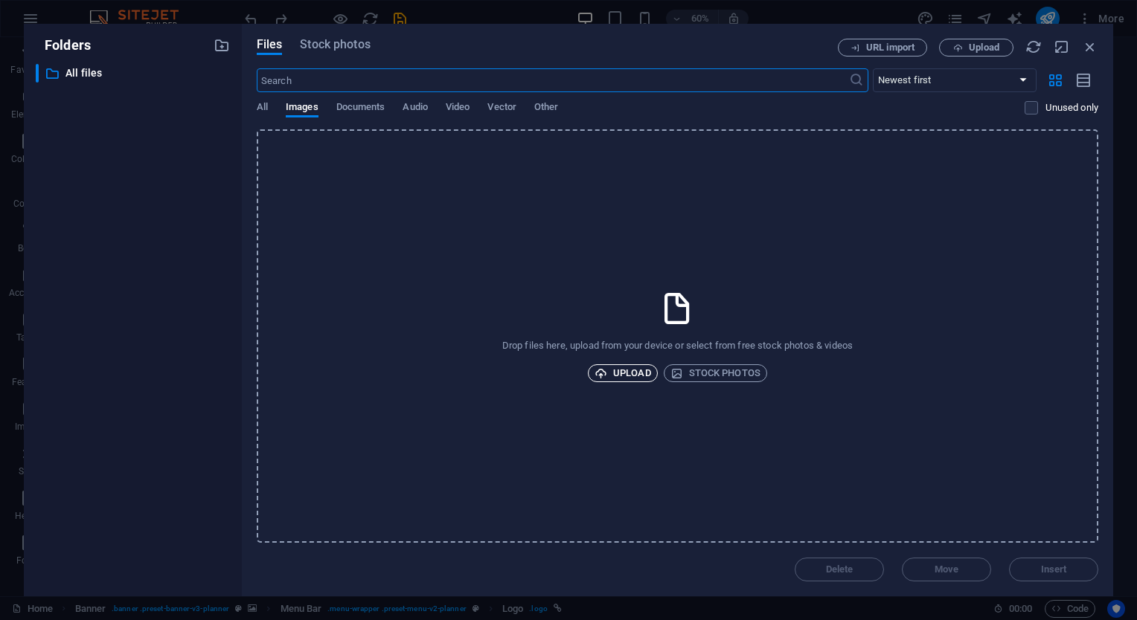
click at [633, 369] on span "Upload" at bounding box center [622, 374] width 57 height 18
click at [1087, 43] on icon "button" at bounding box center [1090, 47] width 16 height 16
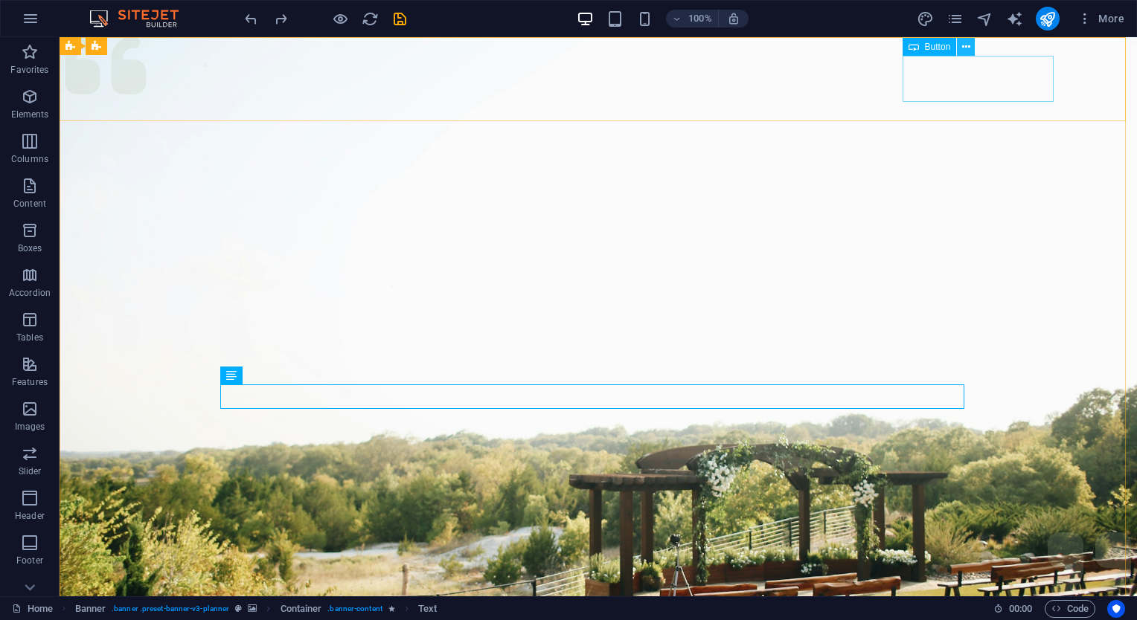
click at [959, 51] on button at bounding box center [966, 47] width 18 height 18
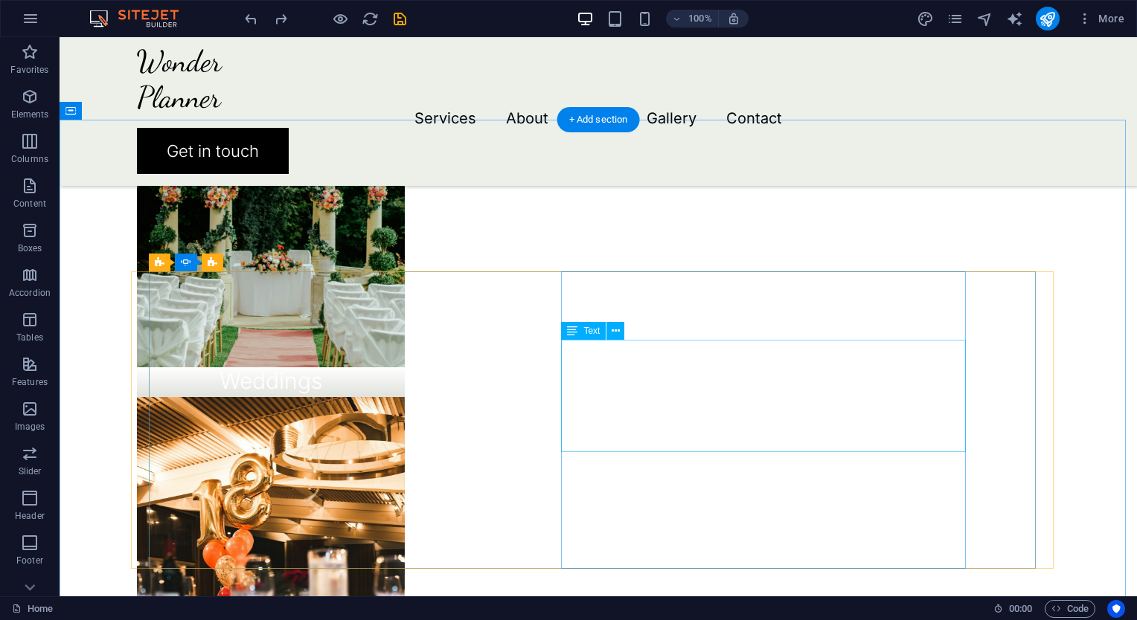
scroll to position [1488, 0]
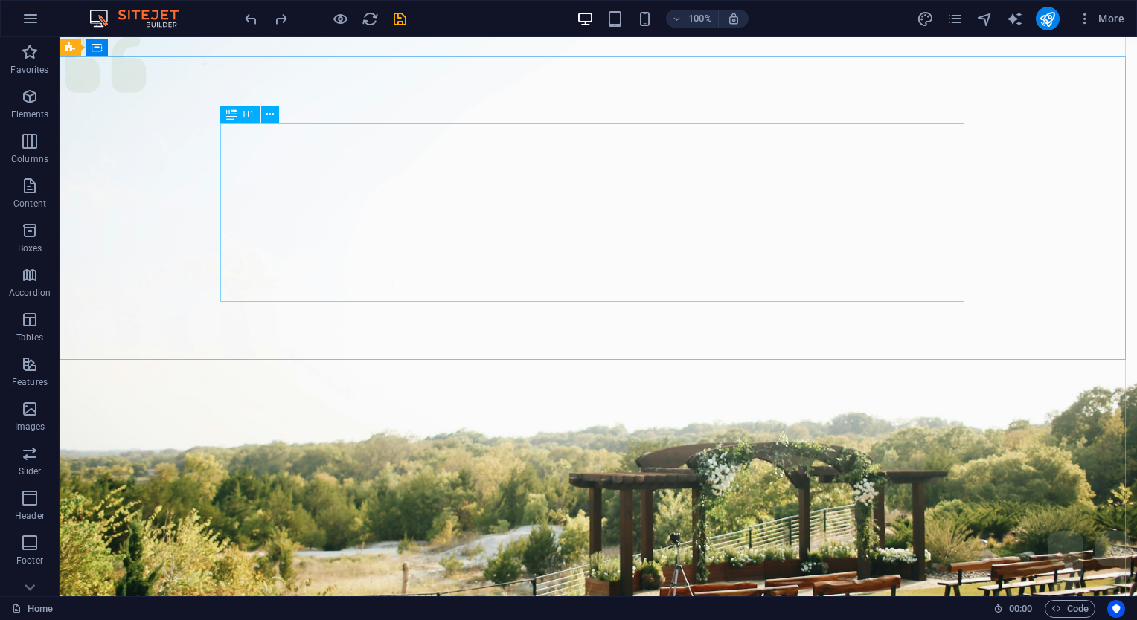
scroll to position [0, 0]
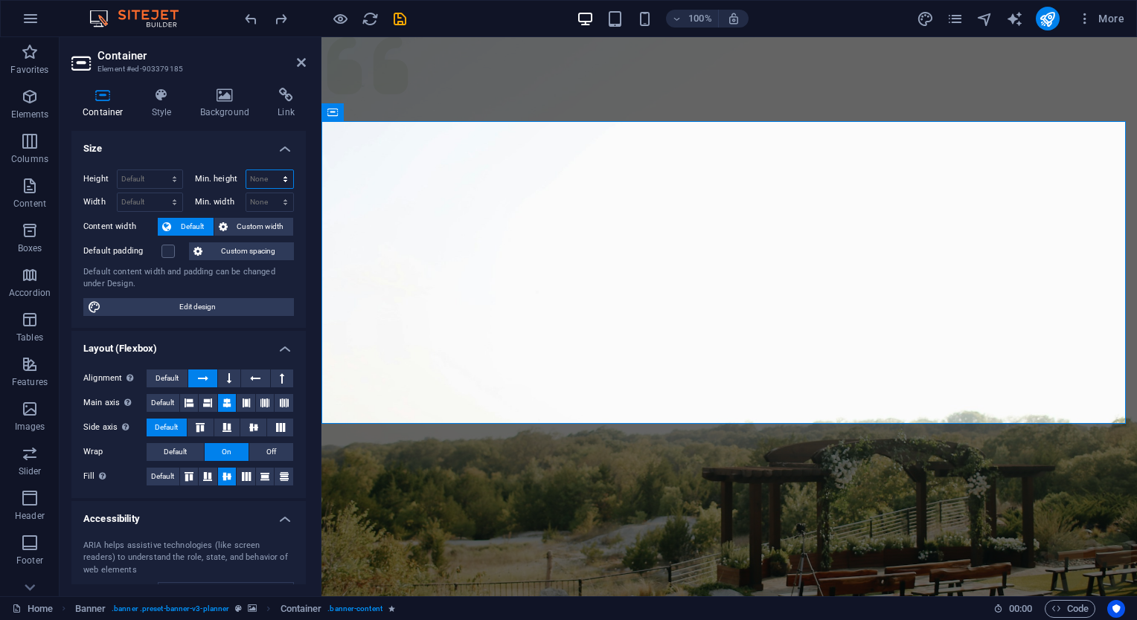
click at [278, 171] on select "None px rem % vh vw" at bounding box center [270, 179] width 48 height 18
click at [278, 172] on select "None px rem % vh vw" at bounding box center [270, 179] width 48 height 18
click at [487, 54] on icon at bounding box center [485, 61] width 8 height 16
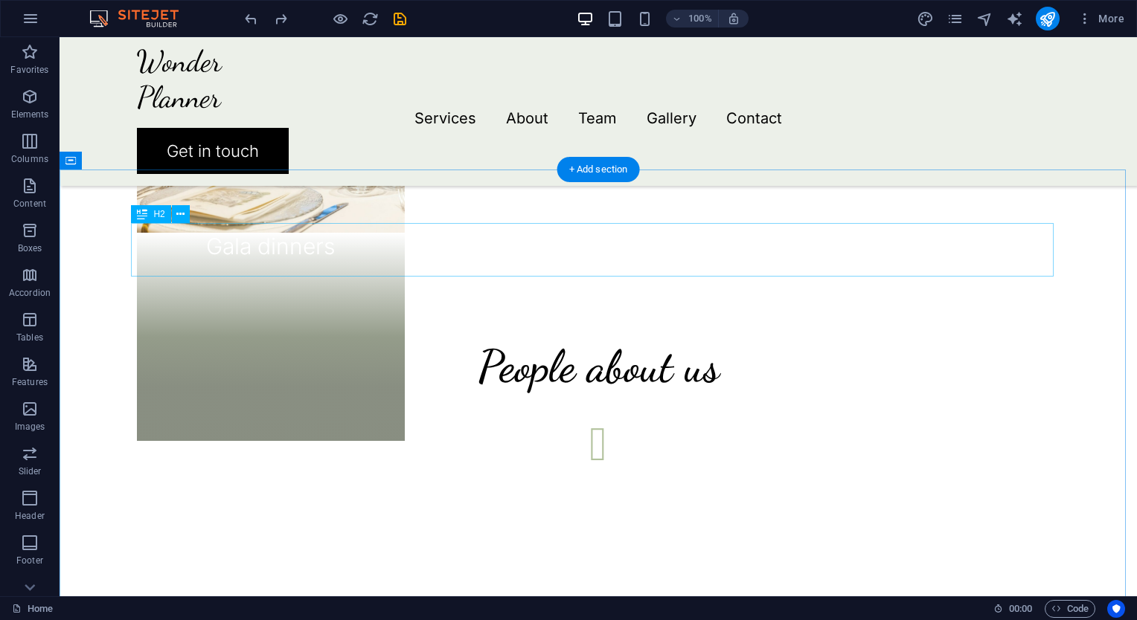
scroll to position [2157, 0]
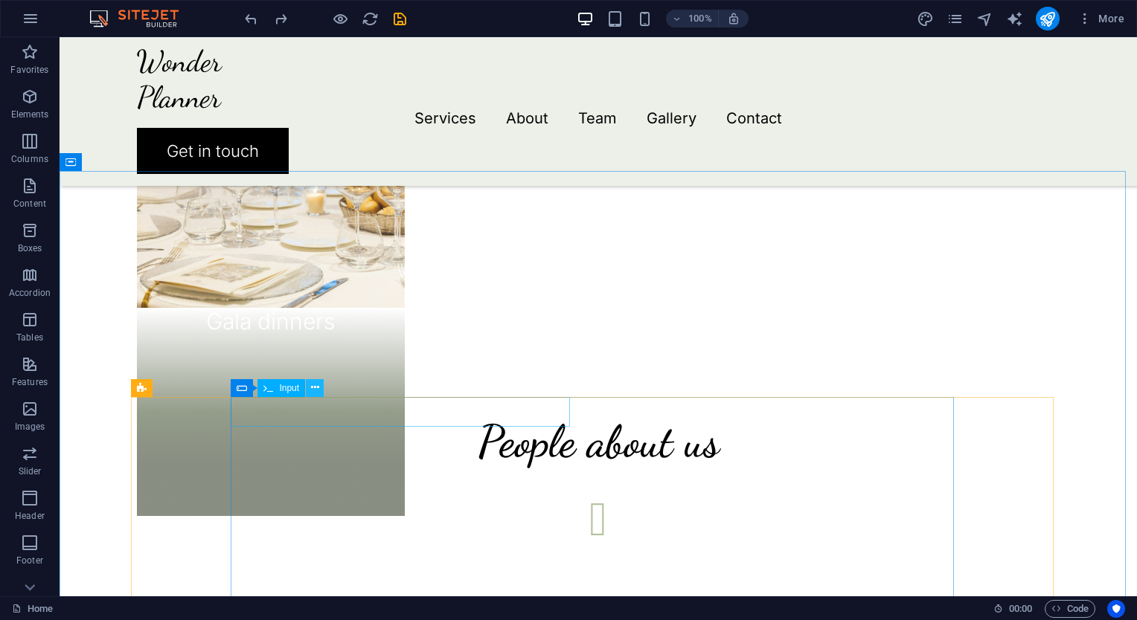
click at [318, 385] on icon at bounding box center [315, 388] width 8 height 16
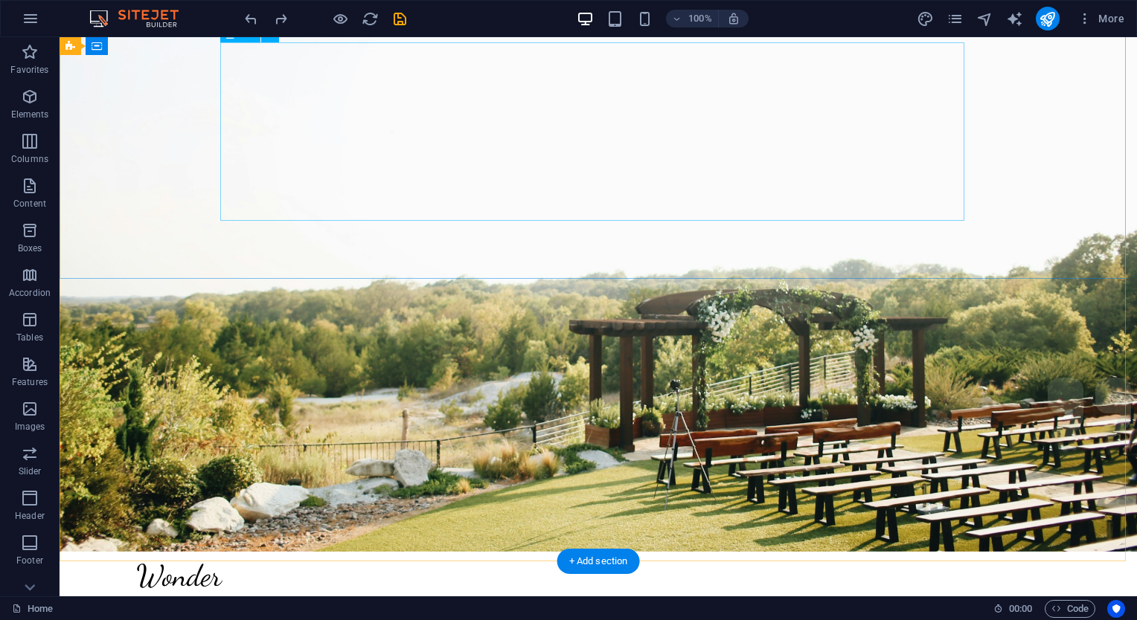
scroll to position [131, 0]
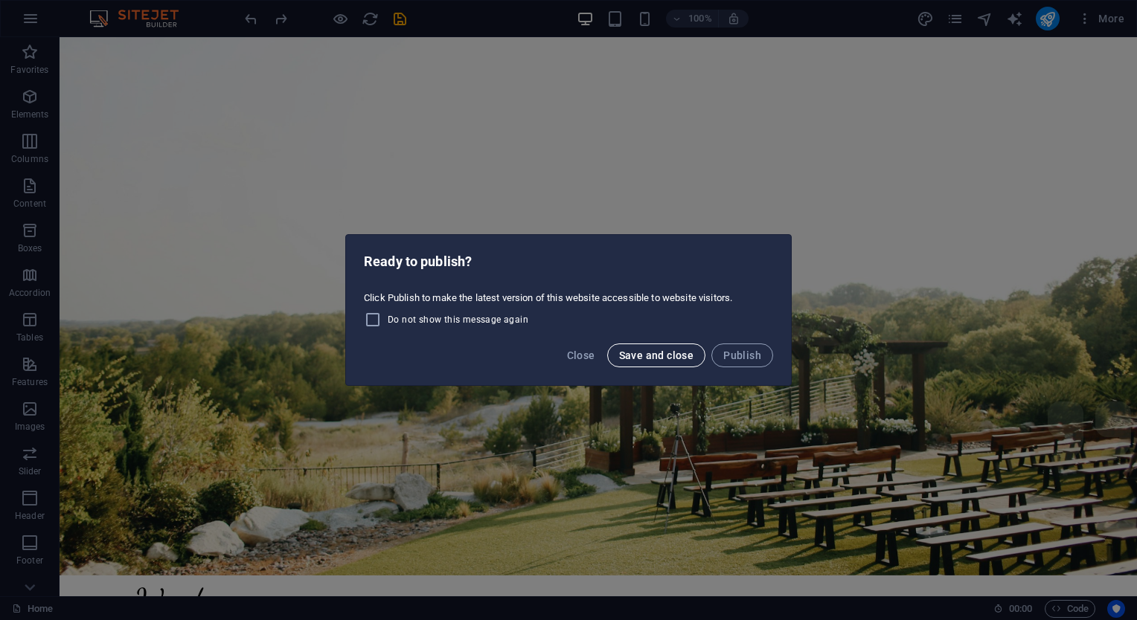
click at [673, 362] on button "Save and close" at bounding box center [656, 356] width 99 height 24
